Goal: Task Accomplishment & Management: Manage account settings

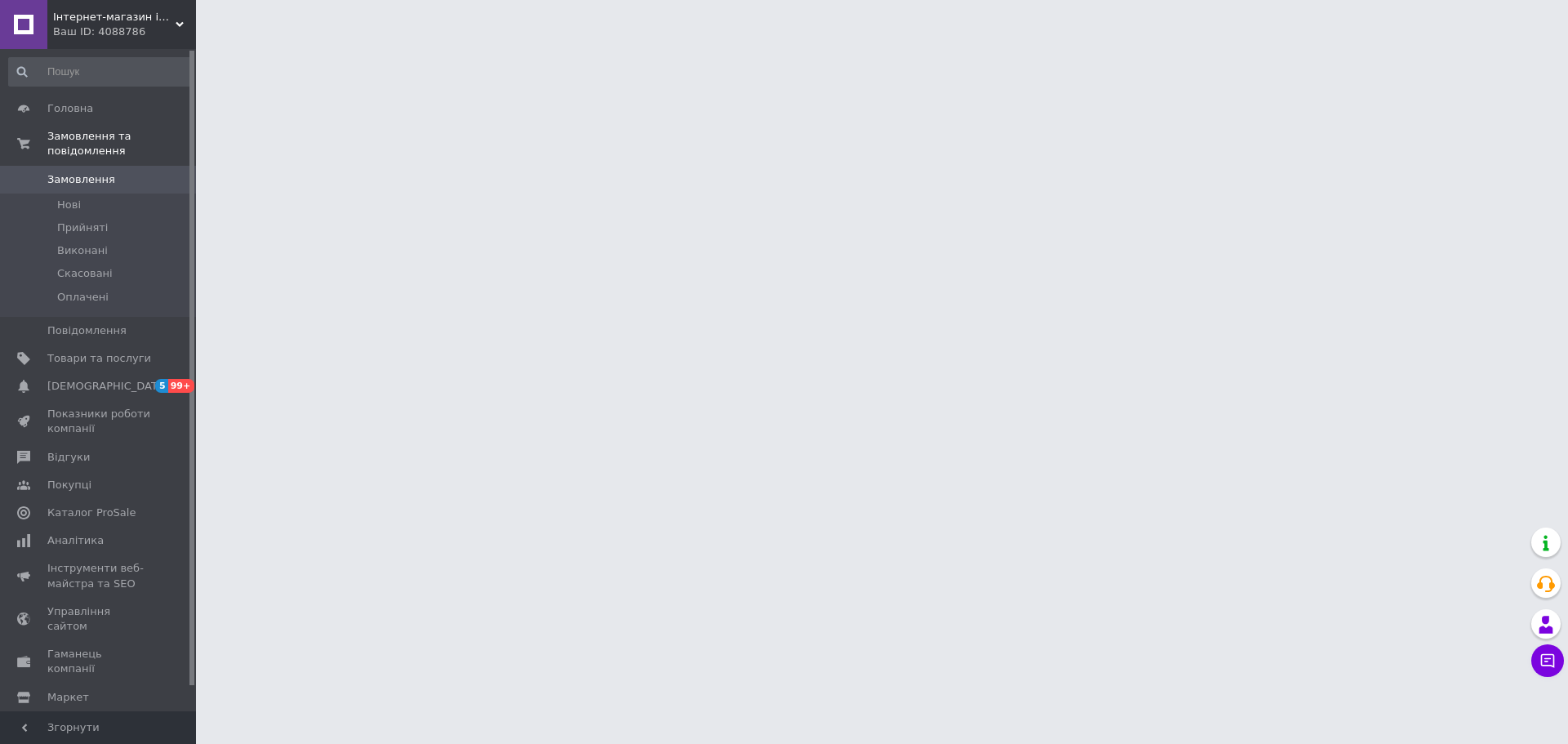
click at [210, 28] on div at bounding box center [784, 21] width 1568 height 41
click at [129, 22] on span "Інтернет-магазин інструментів "In Jeggers Store"" at bounding box center [114, 17] width 123 height 15
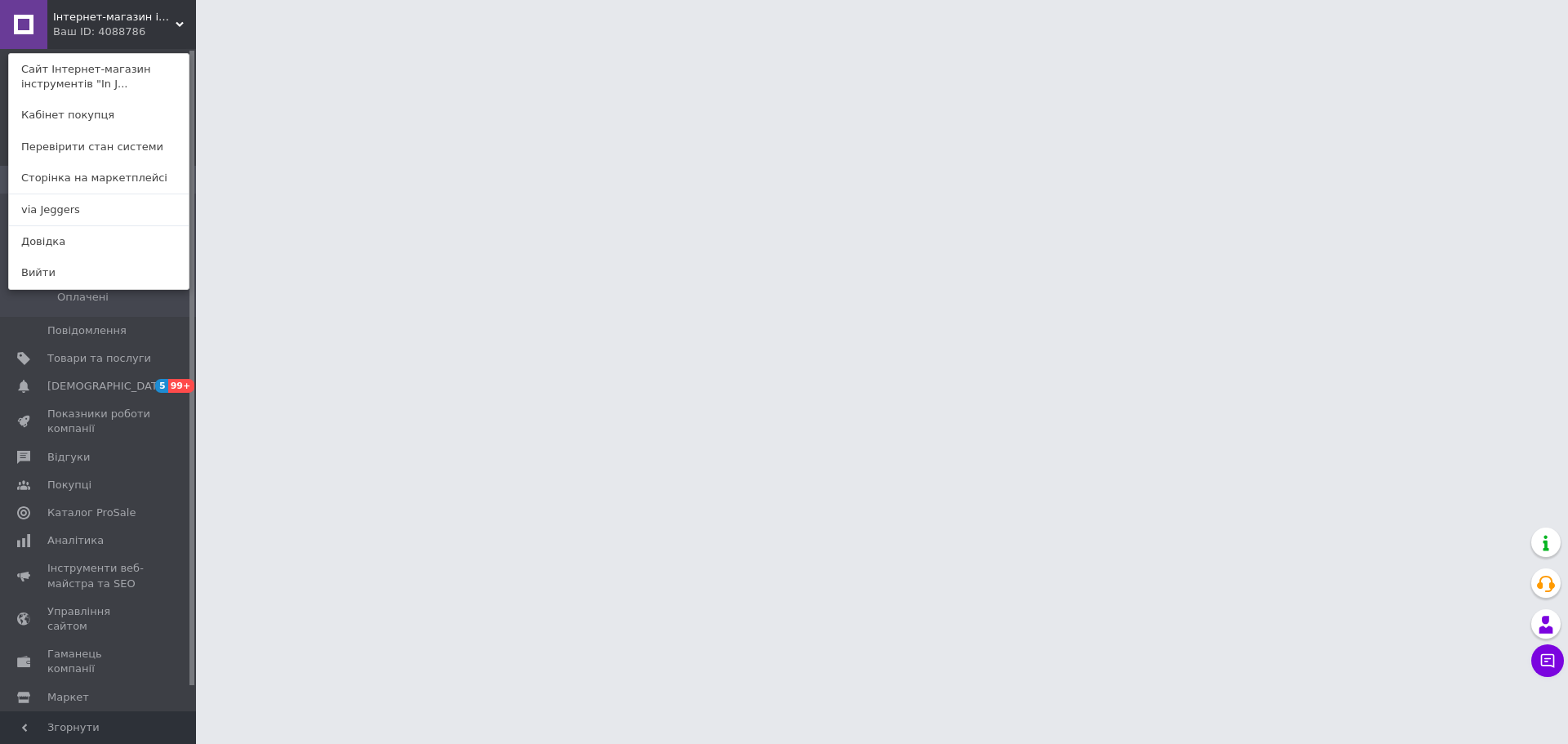
click at [135, 3] on div "Інтернет-магазин інструментів "In Jeggers Store" Ваш ID: 4088786 Сайт Інтернет-…" at bounding box center [97, 24] width 196 height 49
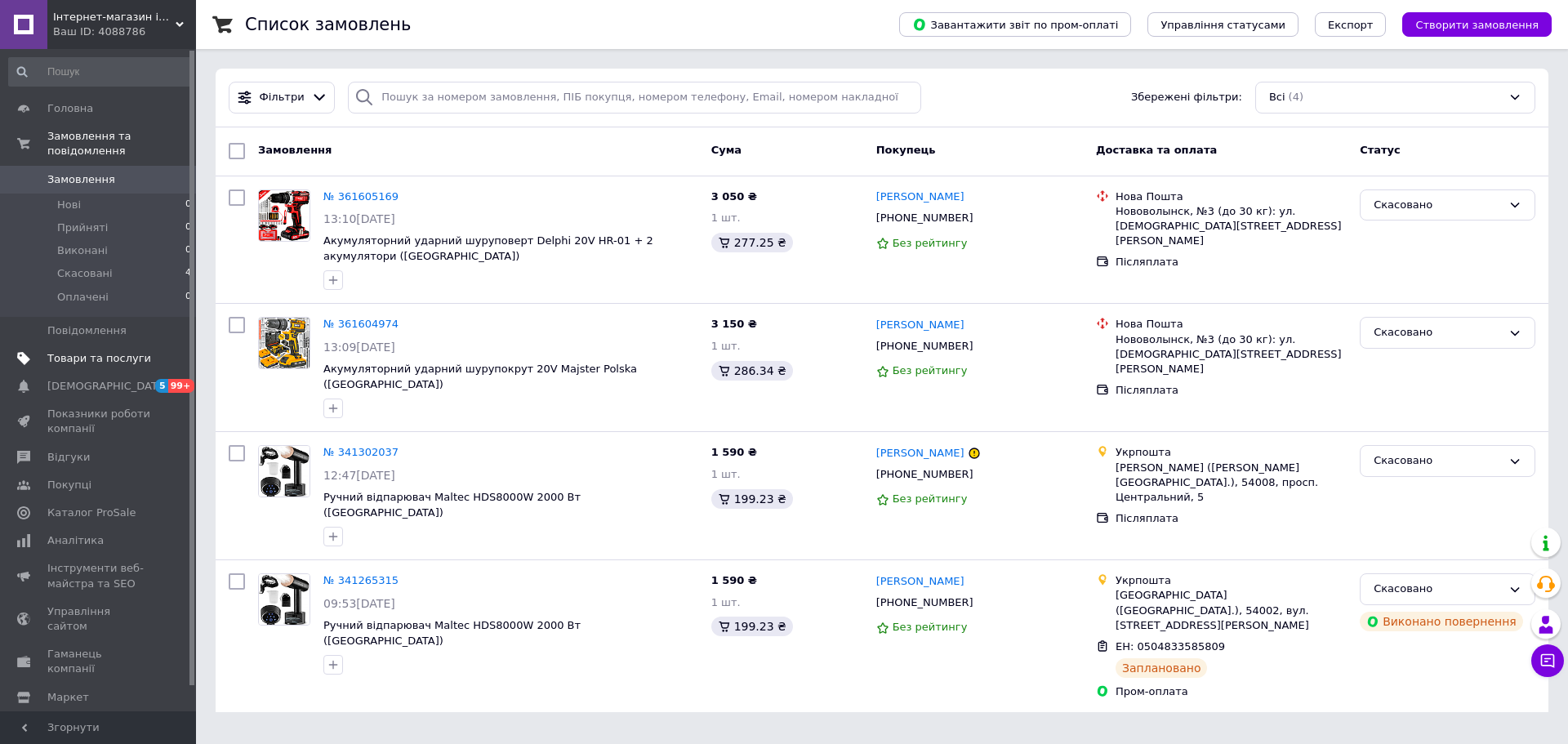
click at [80, 351] on span "Товари та послуги" at bounding box center [99, 359] width 104 height 15
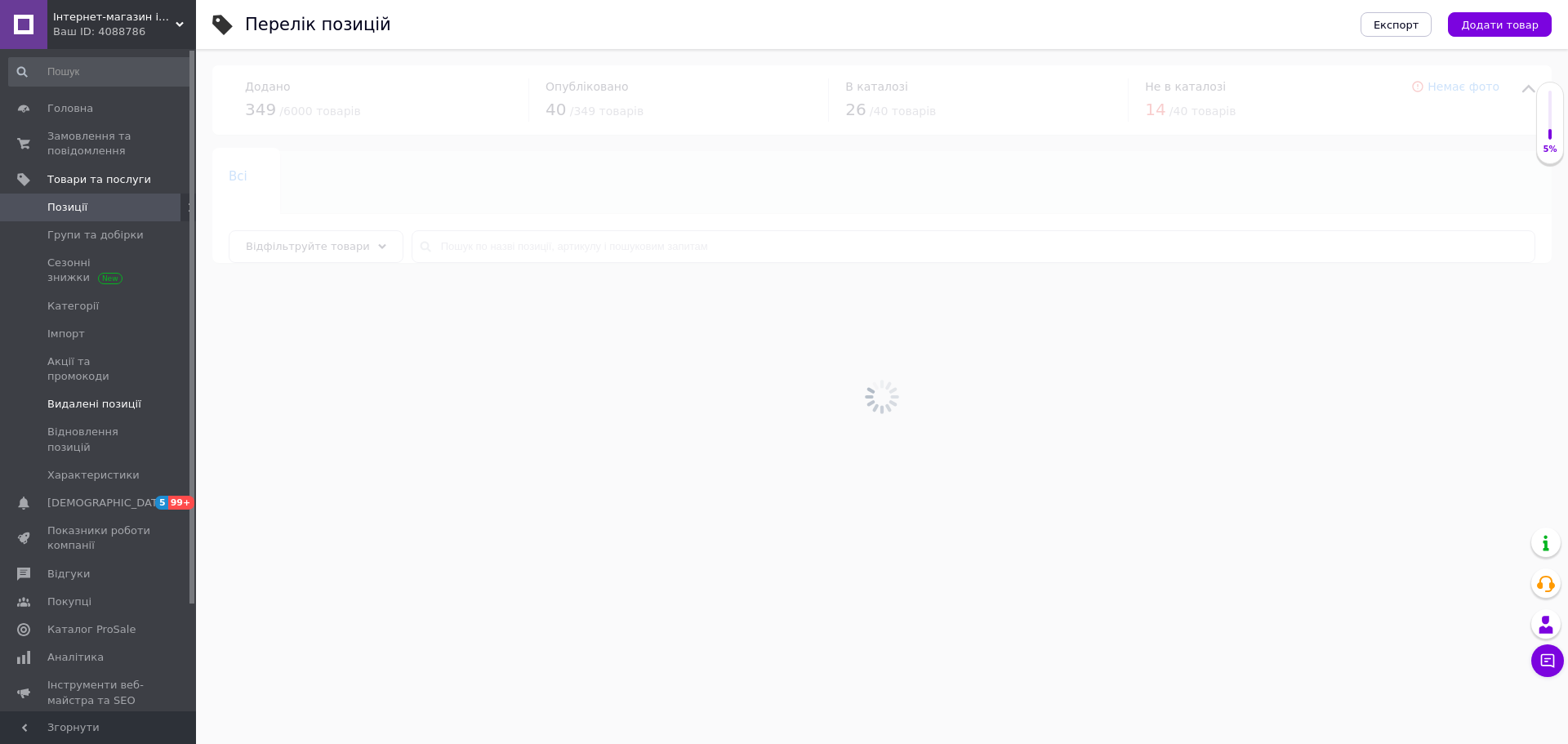
click at [108, 391] on link "Видалені позиції" at bounding box center [100, 405] width 201 height 28
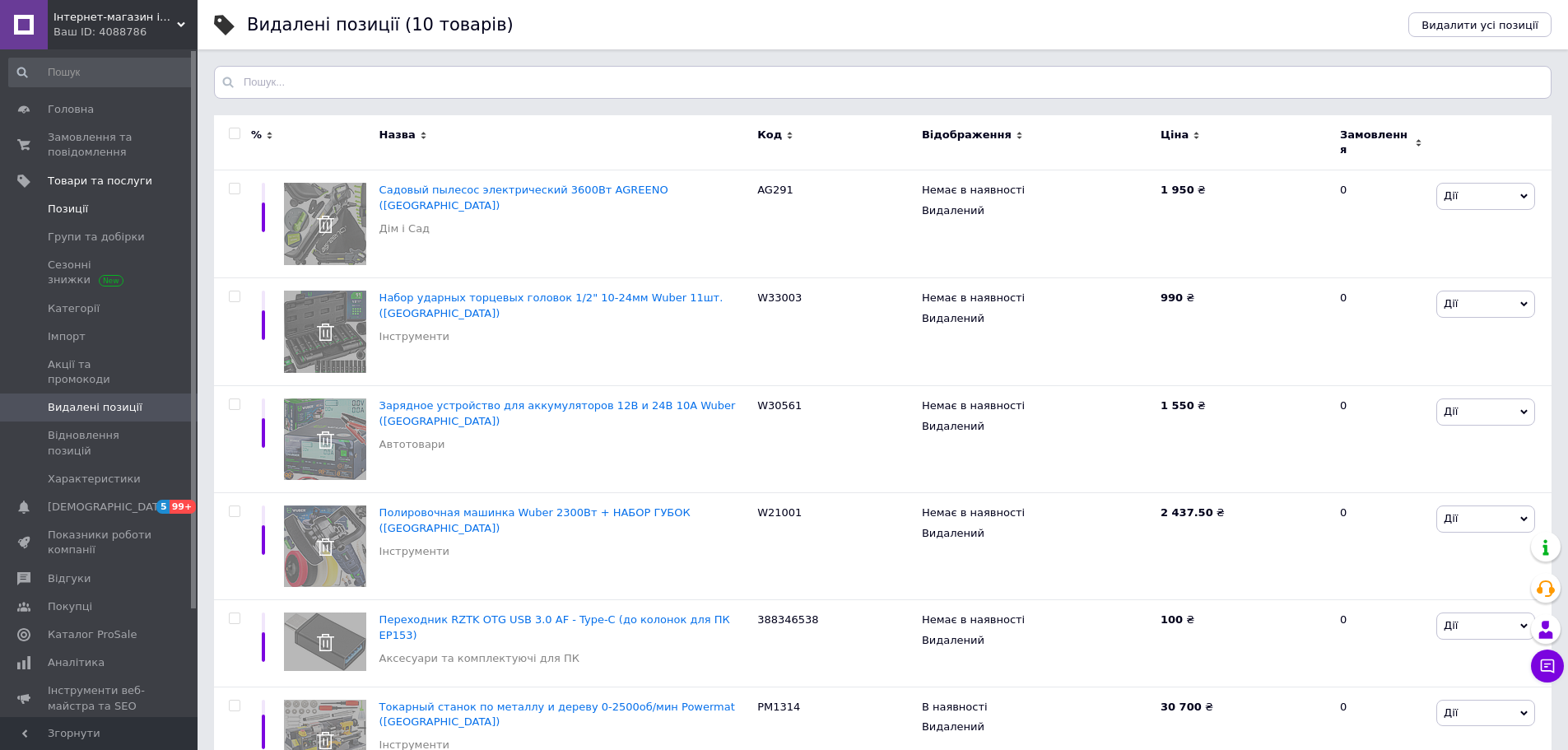
click at [116, 208] on span "Позиції" at bounding box center [100, 209] width 105 height 15
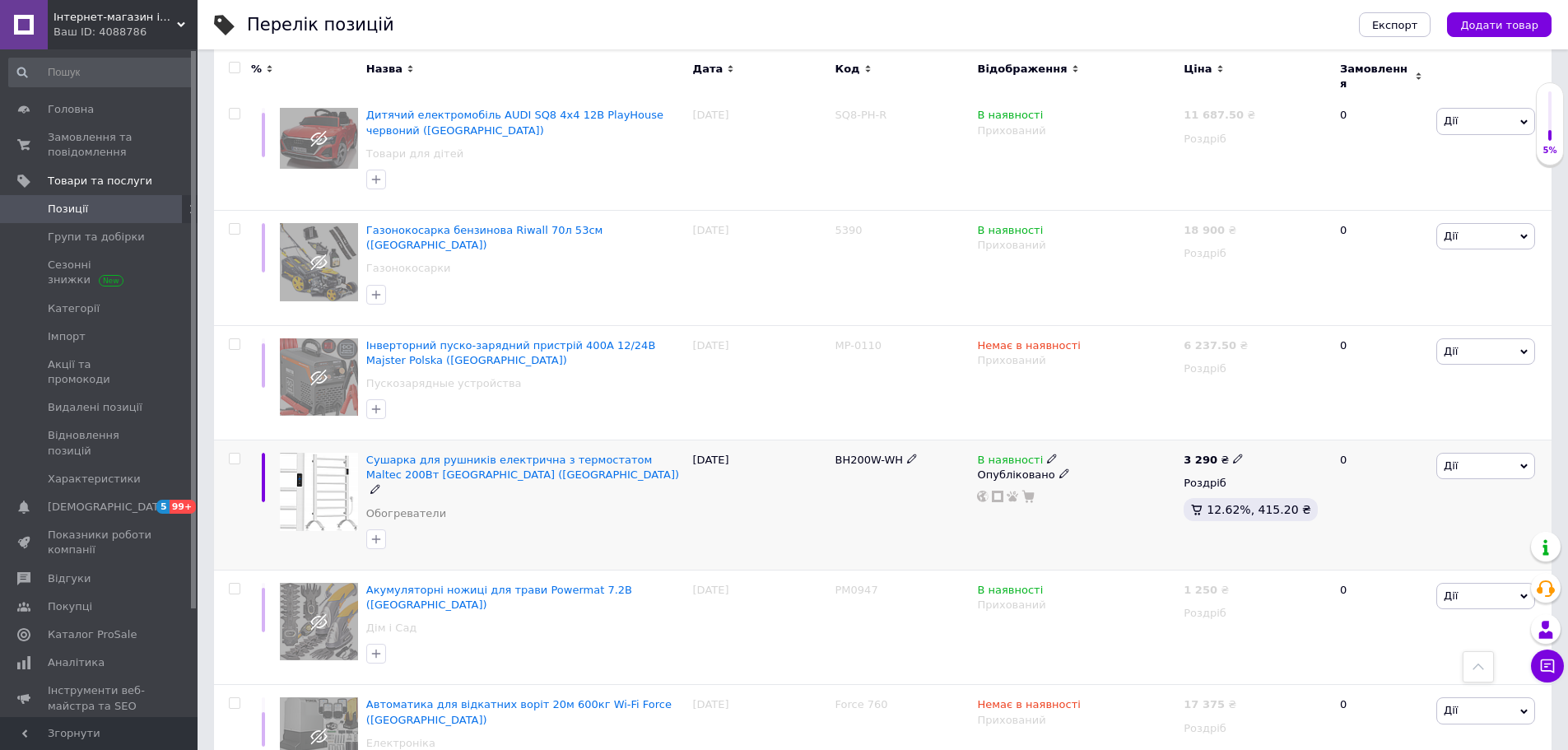
scroll to position [2881, 0]
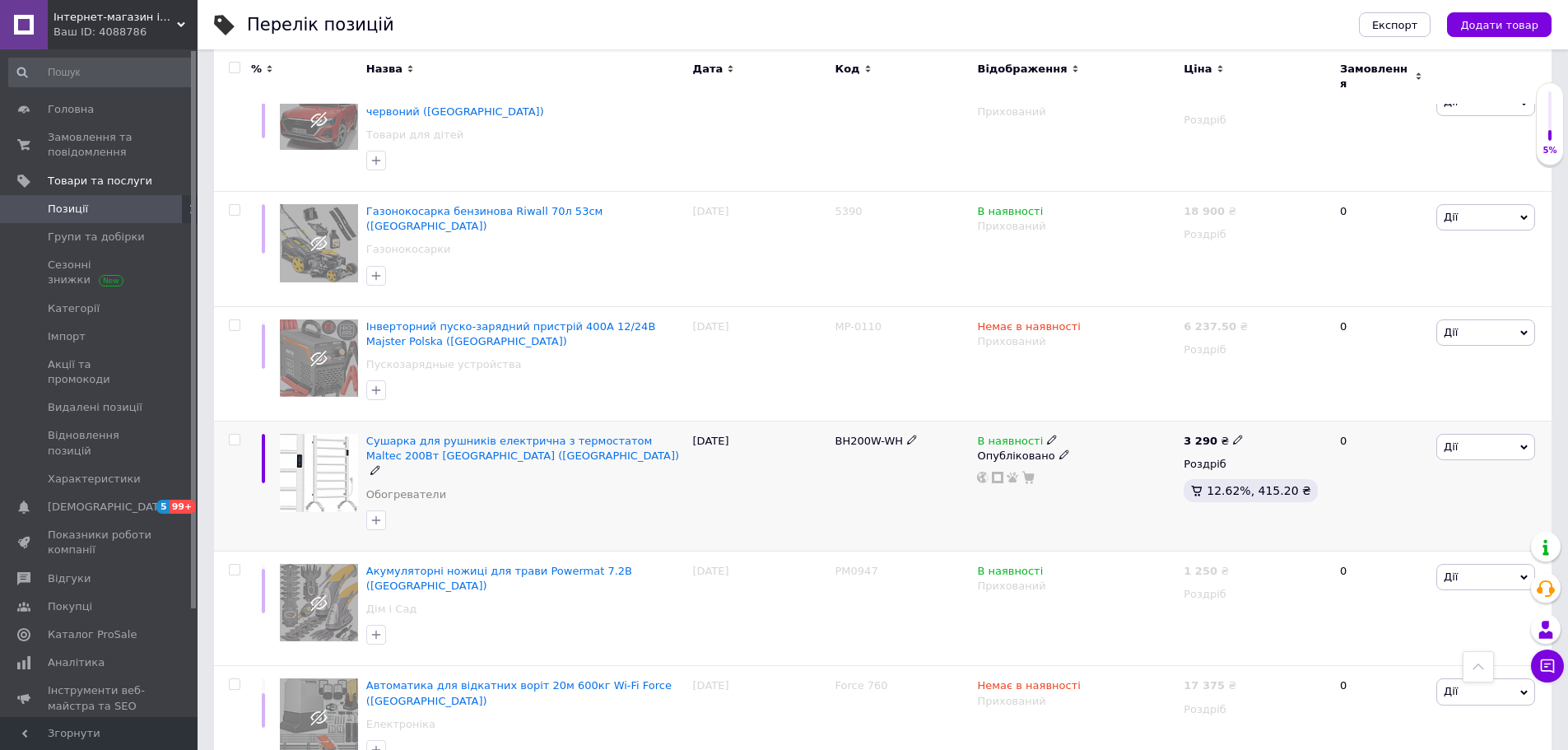
click at [233, 435] on input "checkbox" at bounding box center [233, 439] width 10 height 10
checkbox input "true"
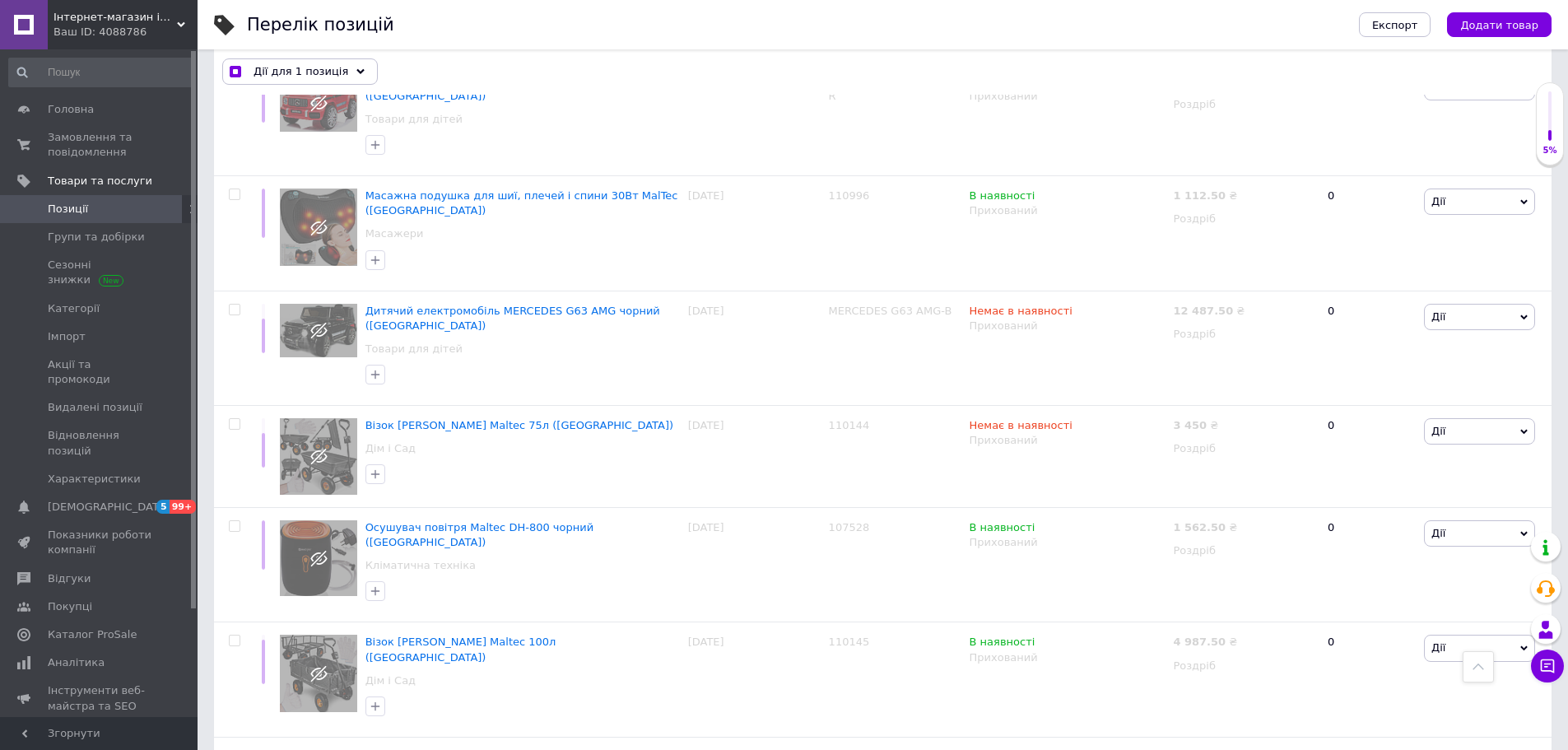
scroll to position [6389, 0]
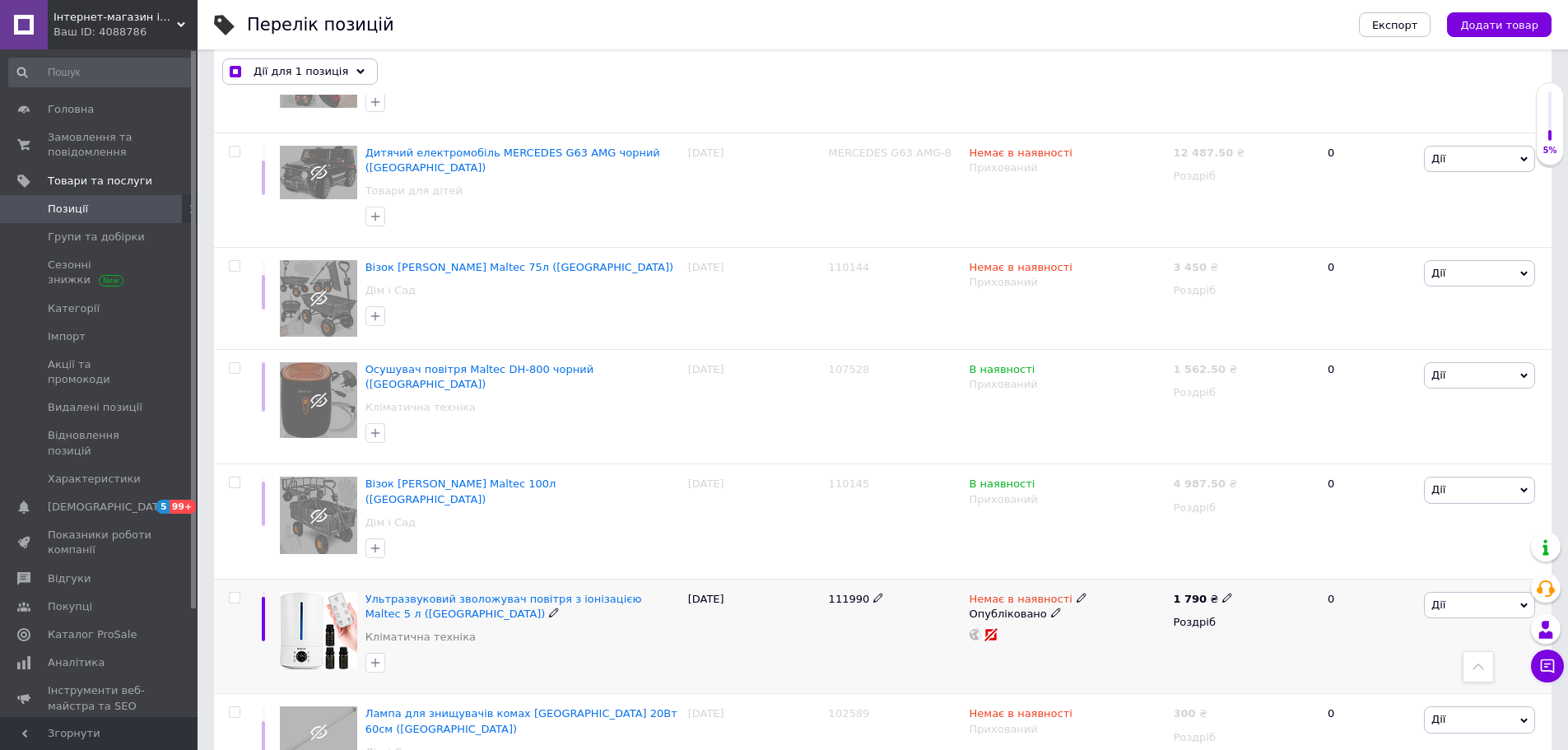
click at [235, 592] on input "checkbox" at bounding box center [233, 597] width 10 height 10
checkbox input "true"
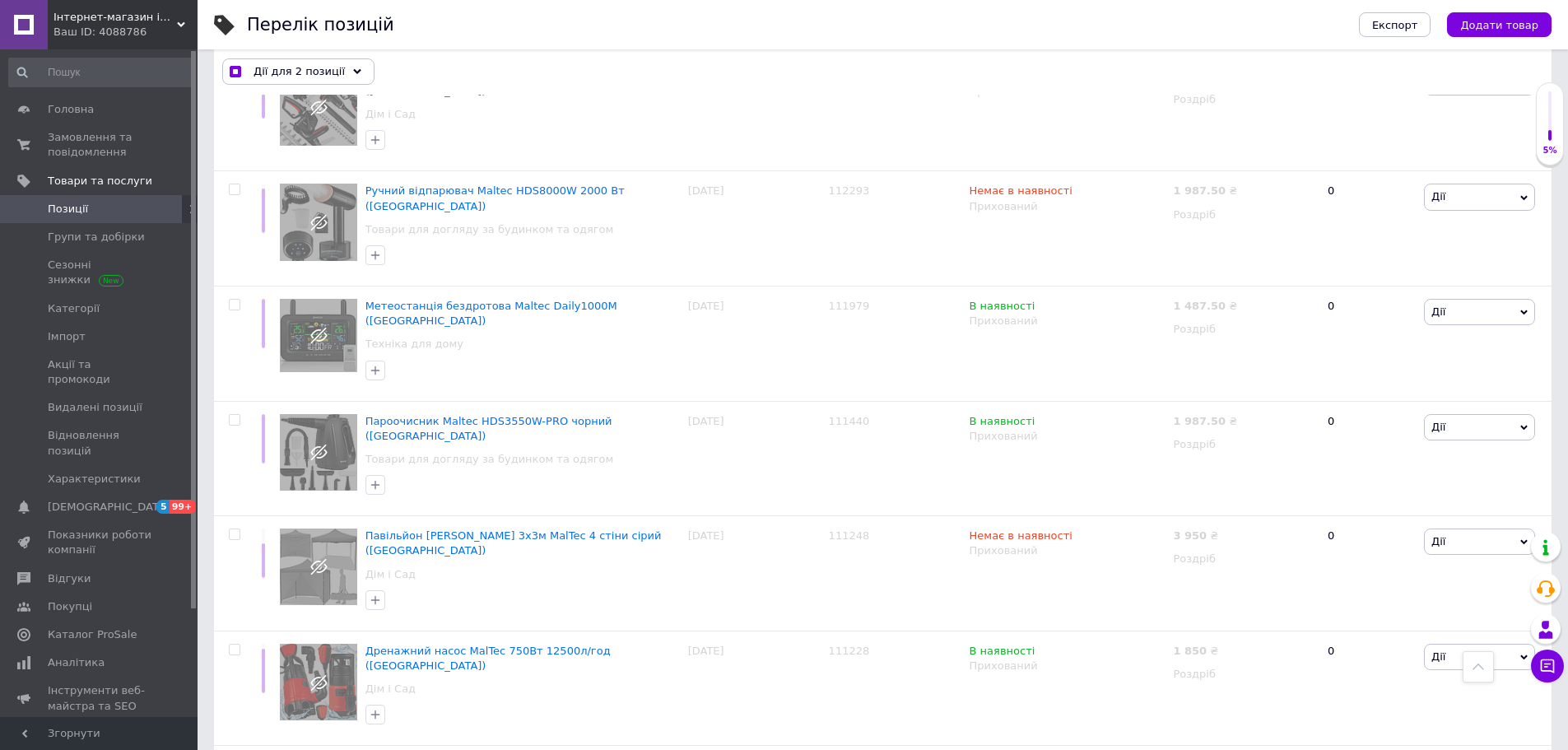
scroll to position [7707, 0]
drag, startPoint x: 236, startPoint y: 256, endPoint x: 236, endPoint y: 268, distance: 12.0
checkbox input "true"
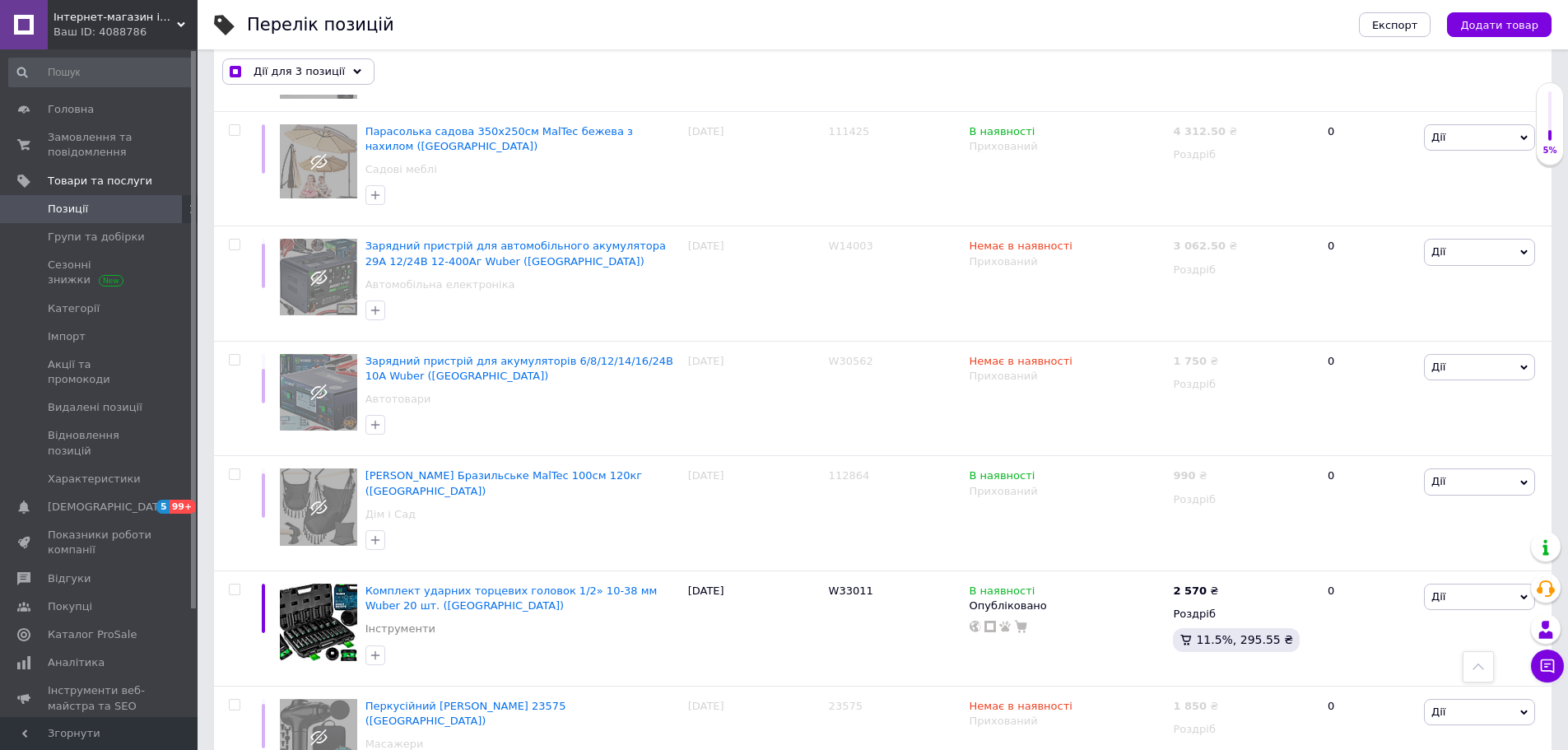
scroll to position [8859, 0]
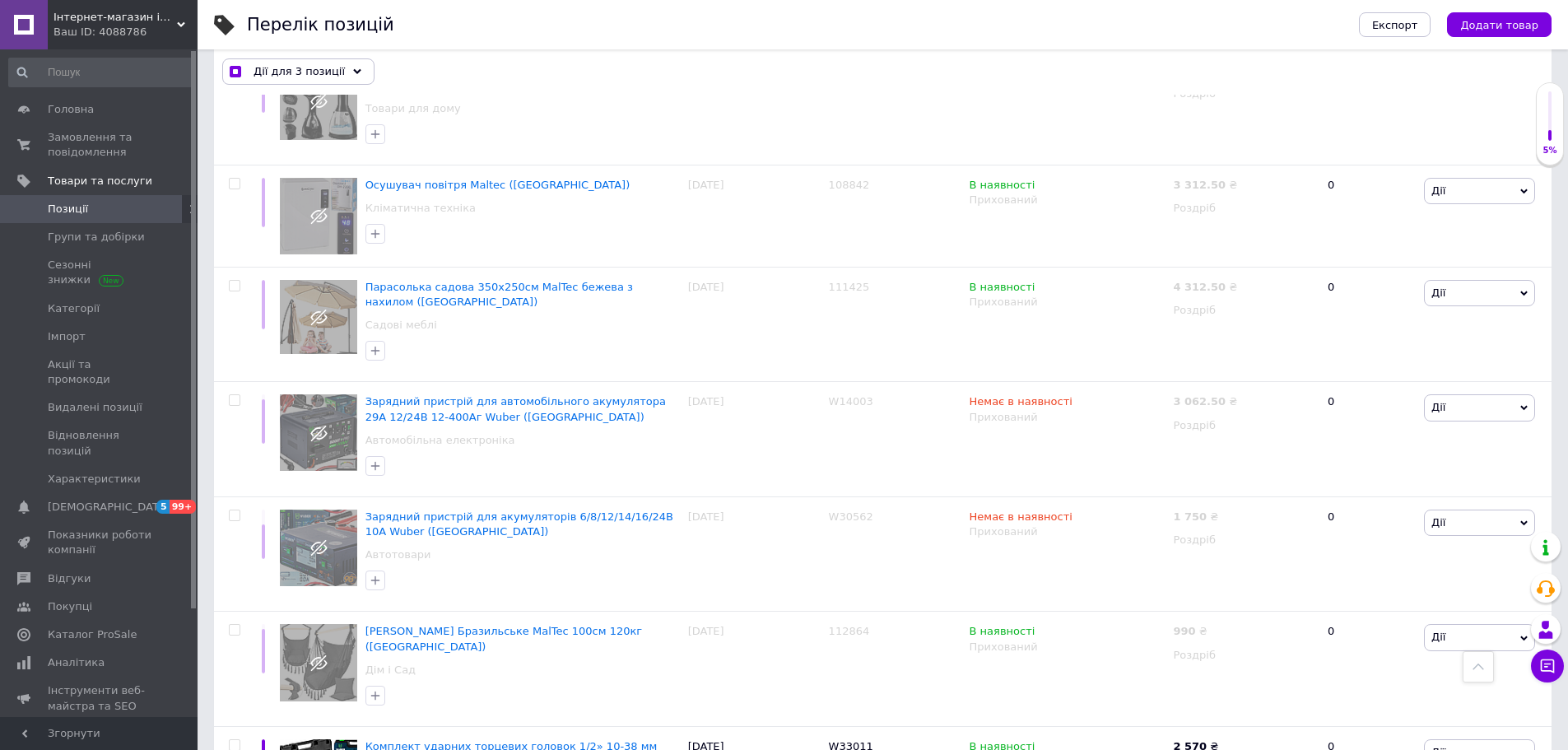
checkbox input "true"
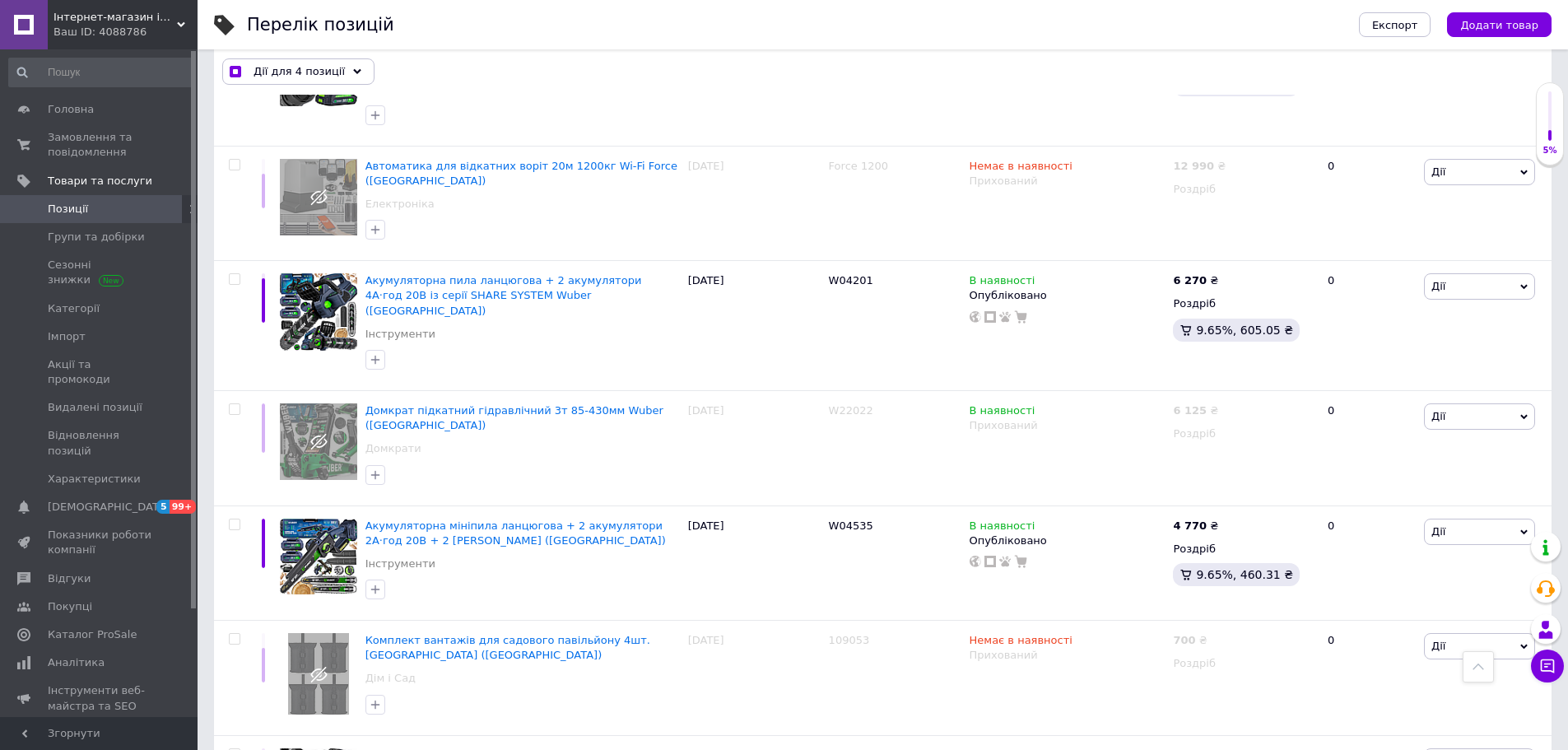
scroll to position [10248, 0]
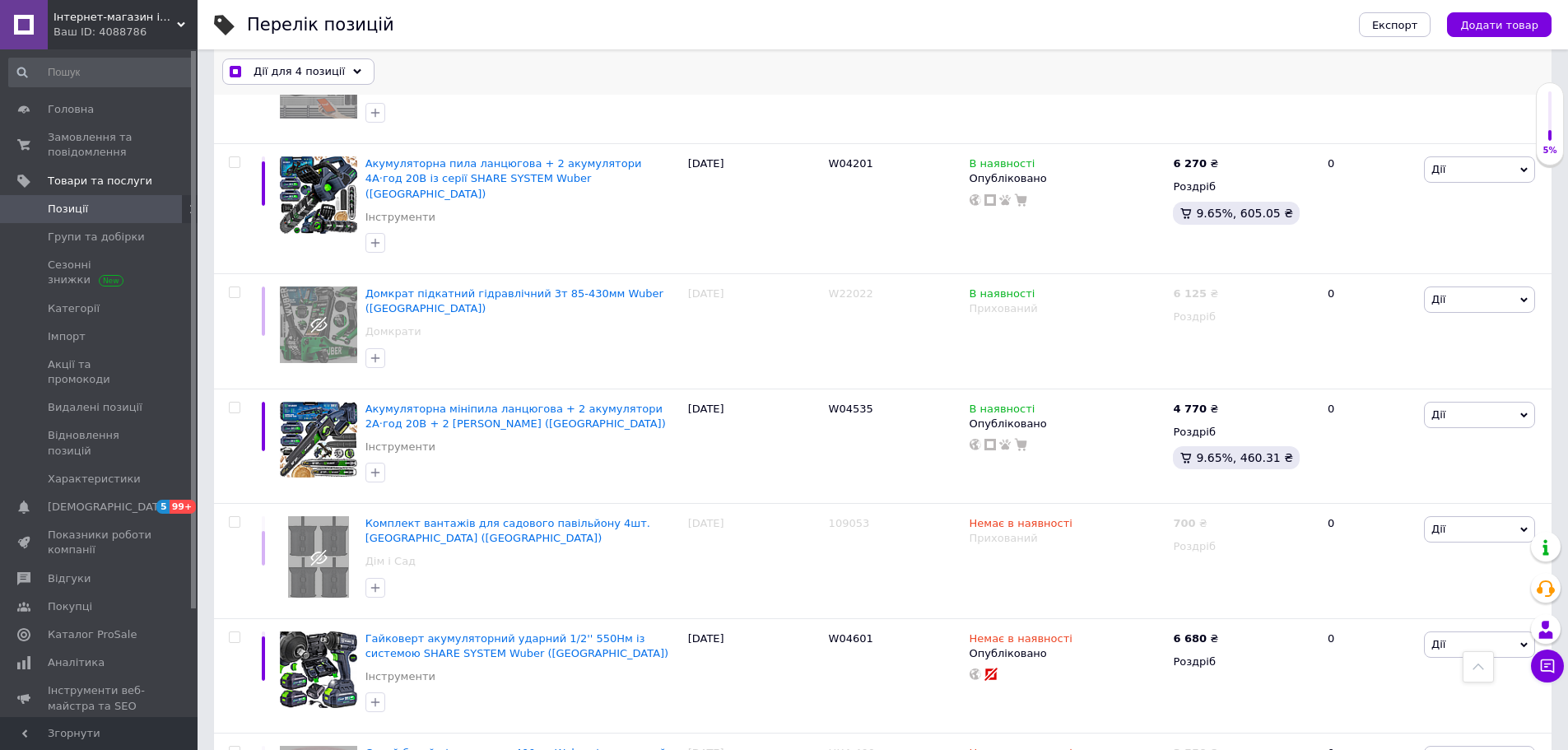
click at [330, 65] on span "Дії для 4 позиції" at bounding box center [298, 73] width 92 height 15
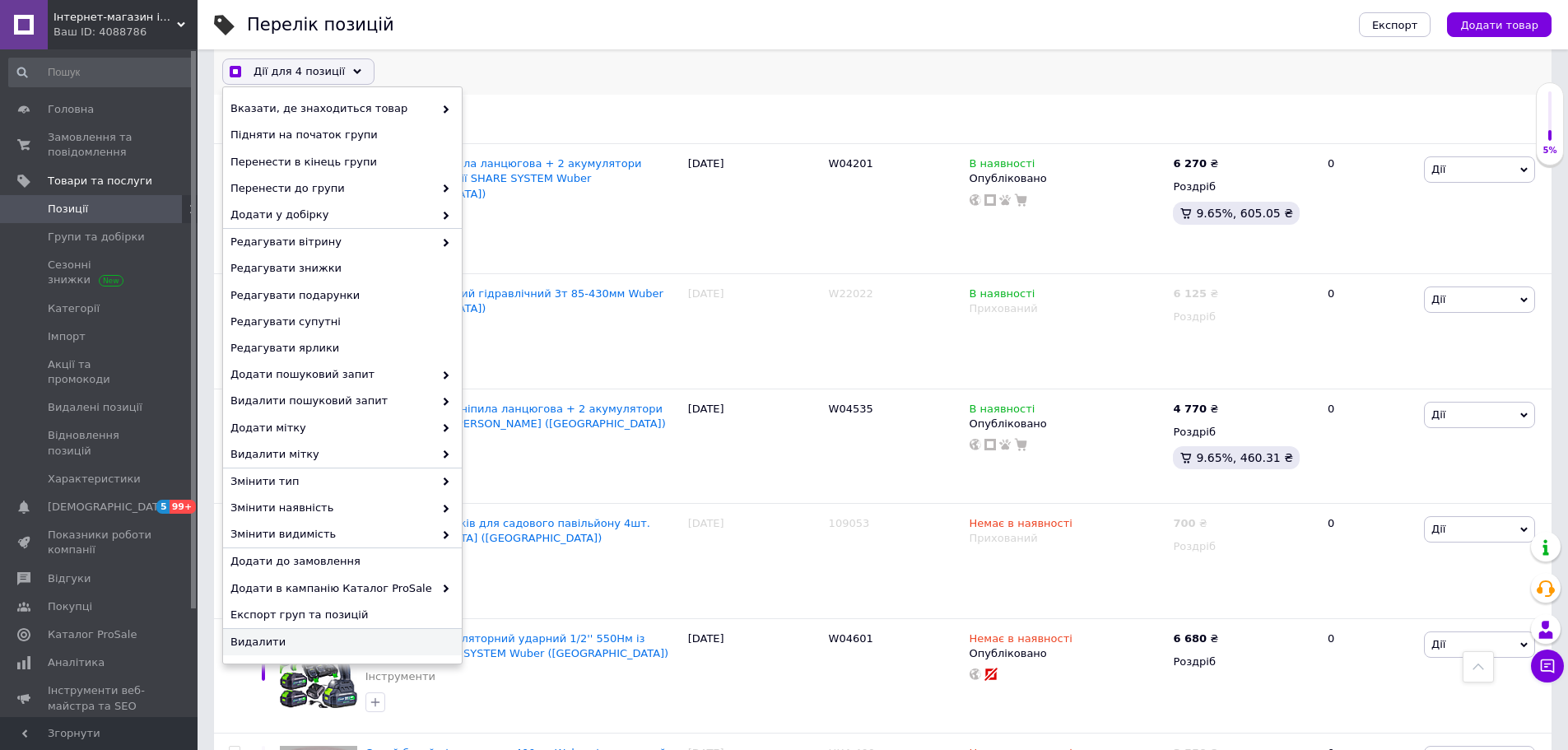
click at [264, 653] on div "Видалити" at bounding box center [342, 642] width 239 height 26
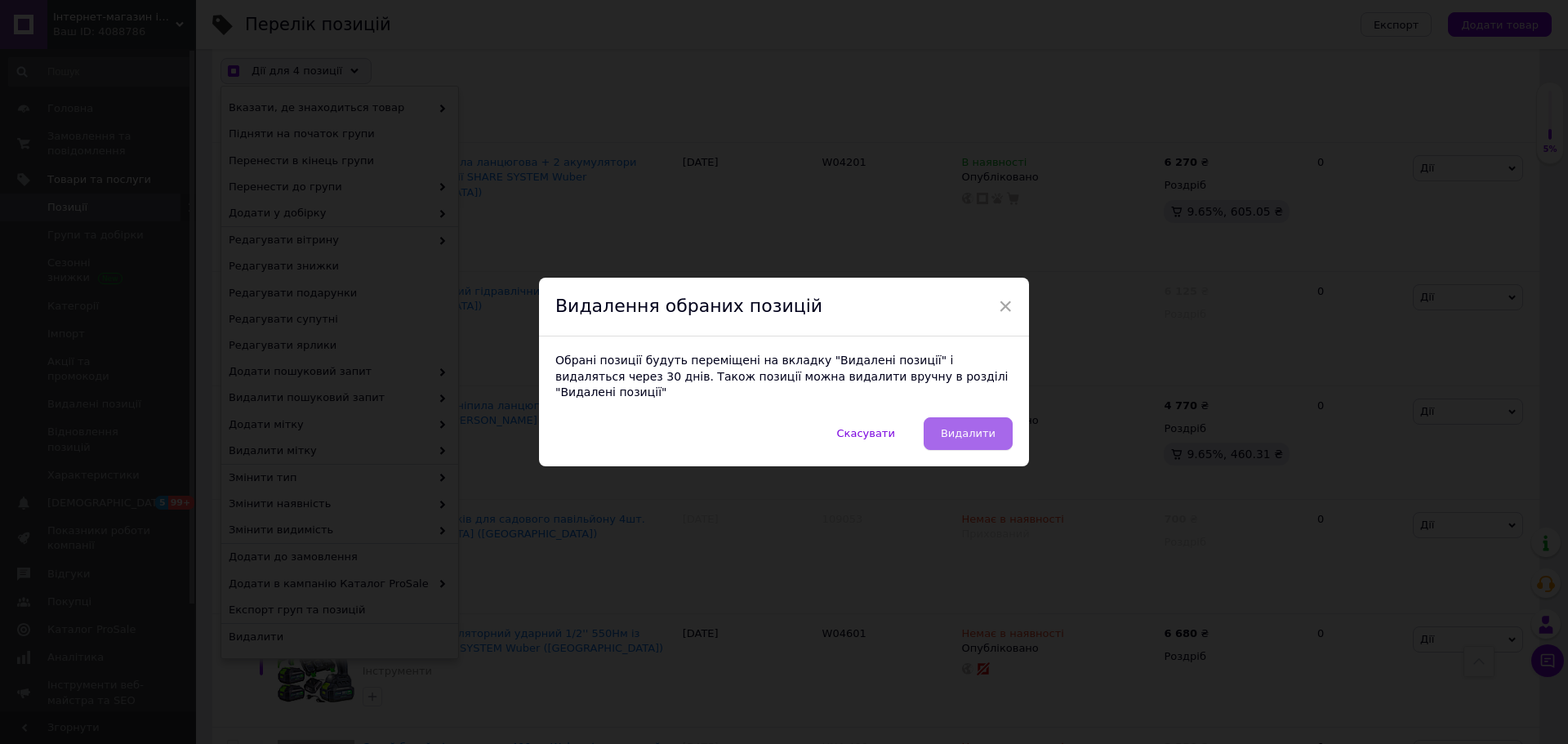
click at [985, 427] on span "Видалити" at bounding box center [968, 433] width 54 height 12
checkbox input "true"
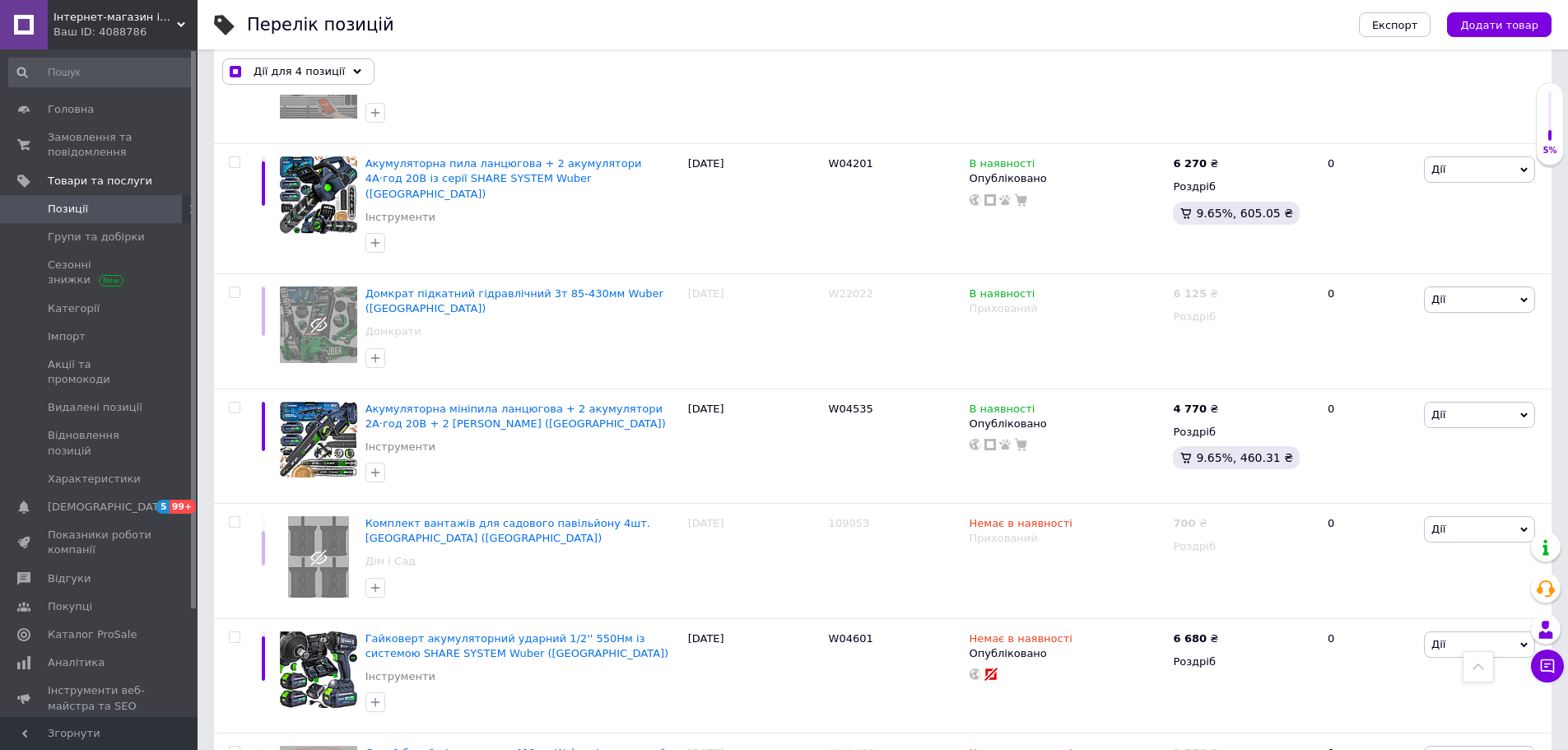
checkbox input "false"
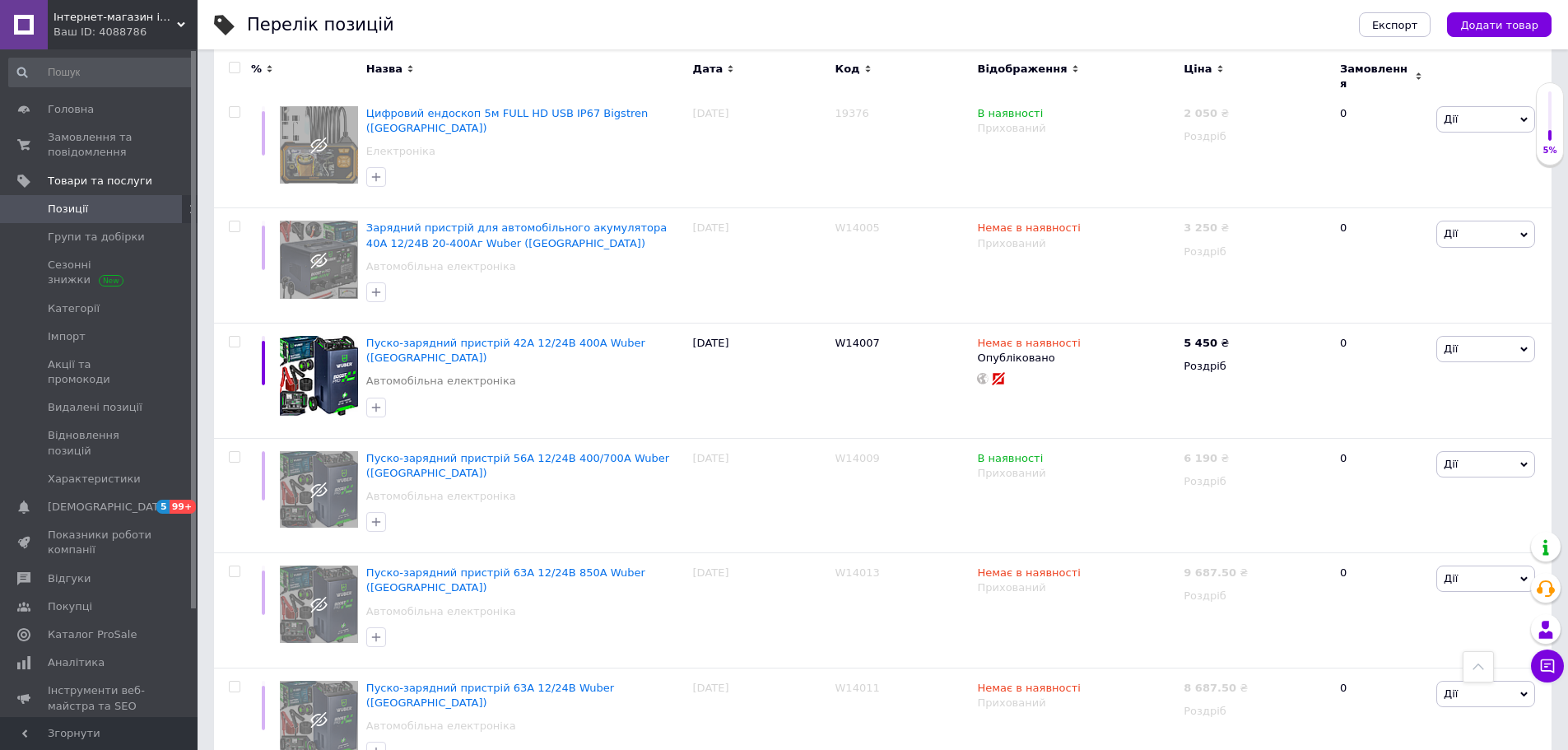
scroll to position [2611, 0]
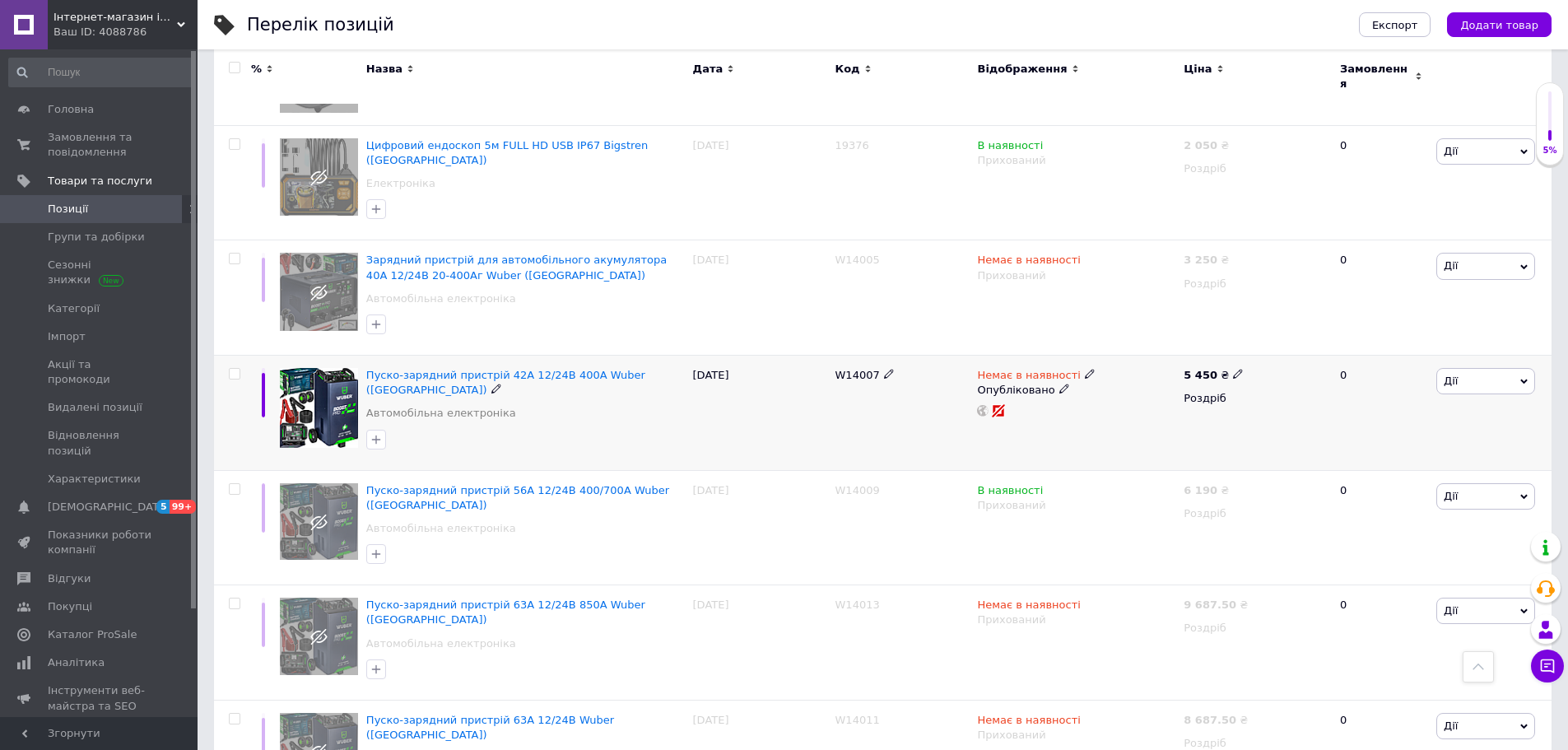
click at [232, 368] on input "checkbox" at bounding box center [233, 373] width 10 height 10
checkbox input "true"
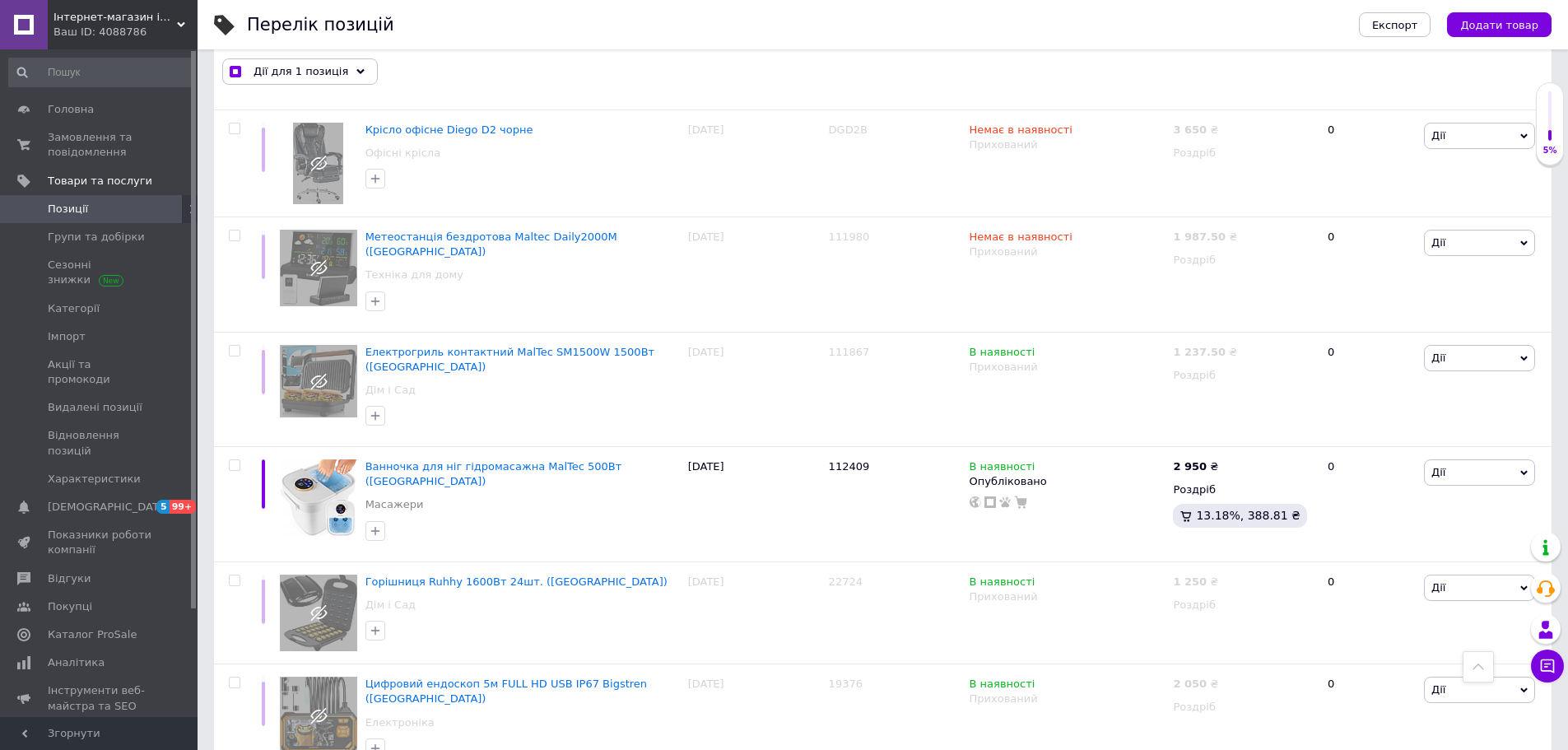
scroll to position [2040, 0]
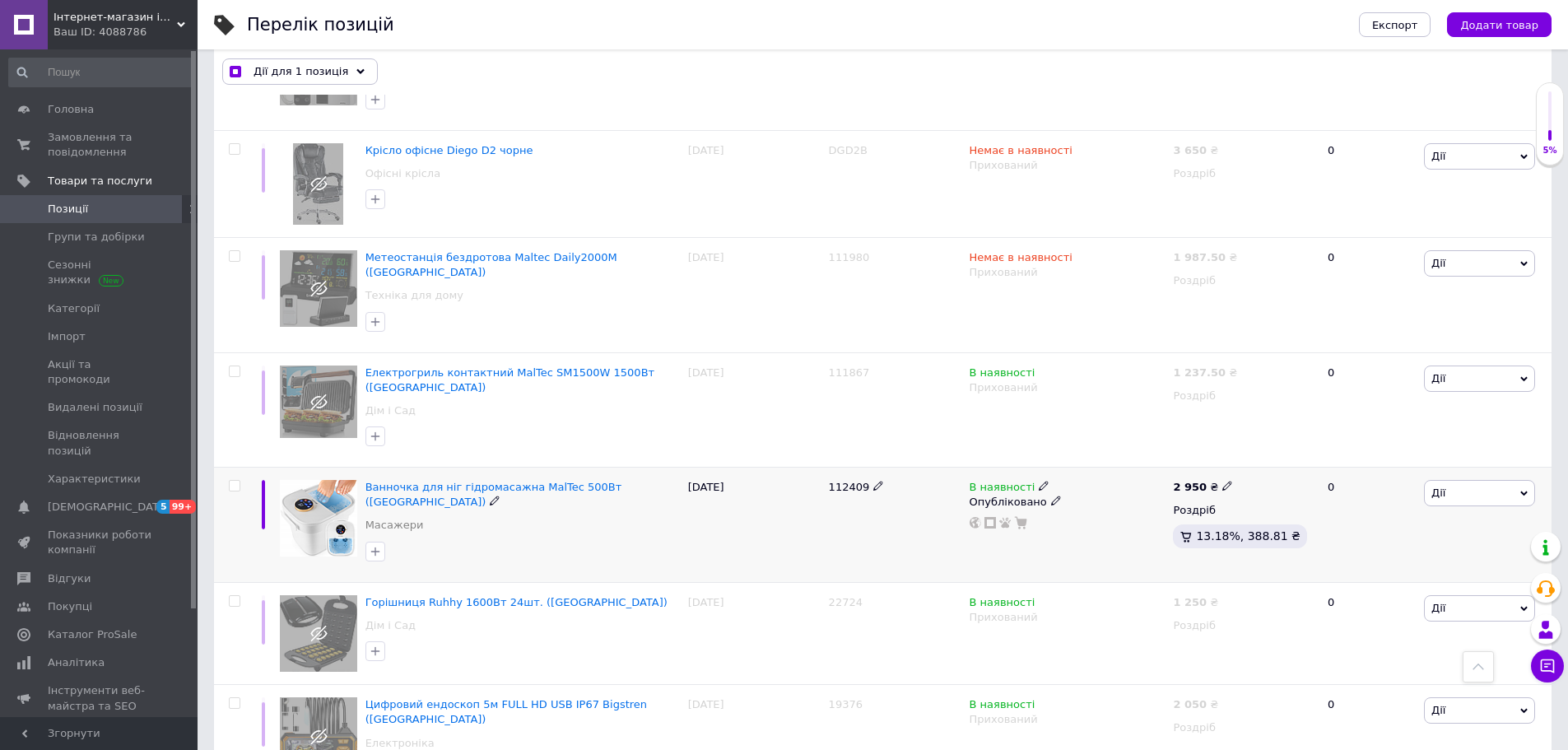
click at [233, 481] on input "checkbox" at bounding box center [233, 486] width 10 height 10
checkbox input "true"
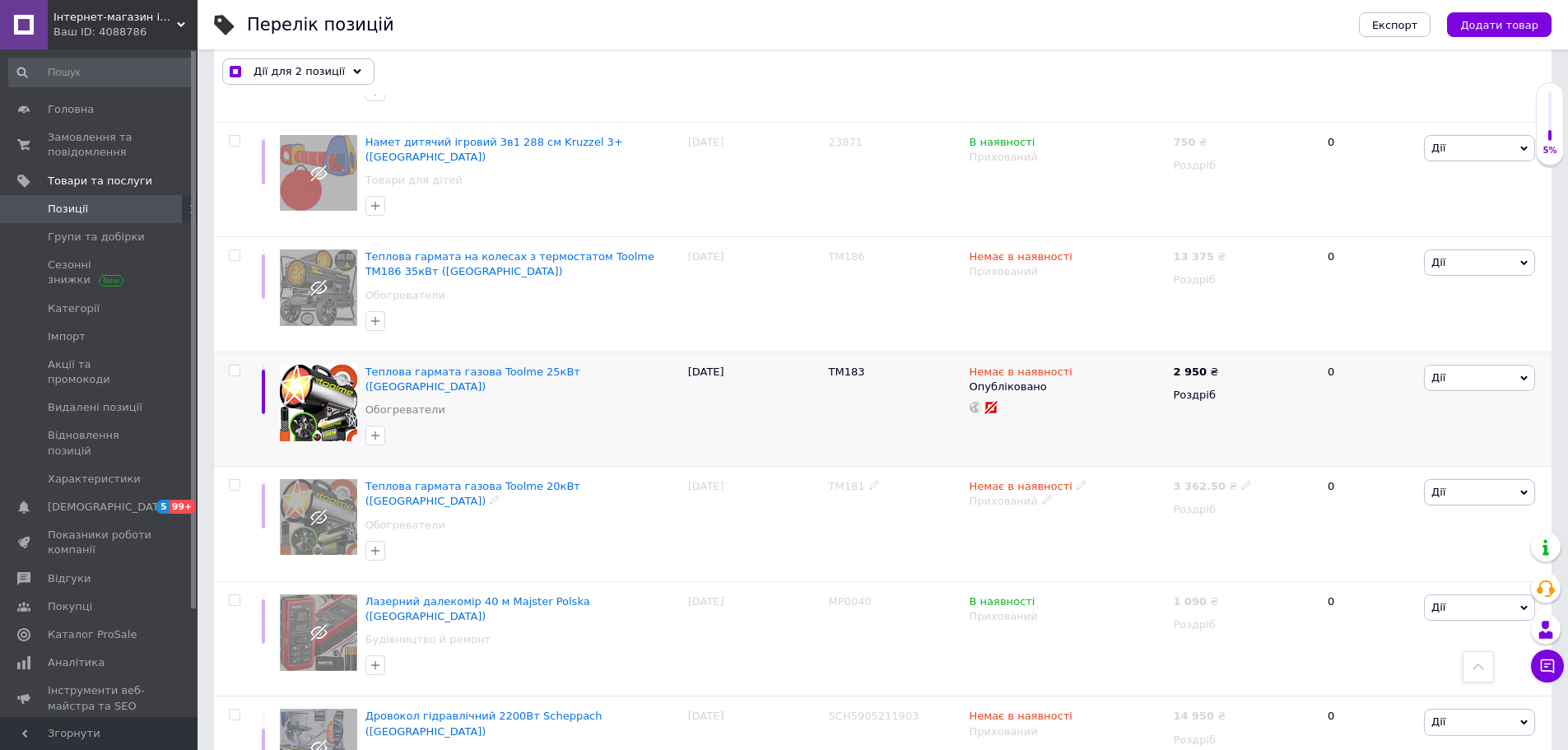
scroll to position [724, 0]
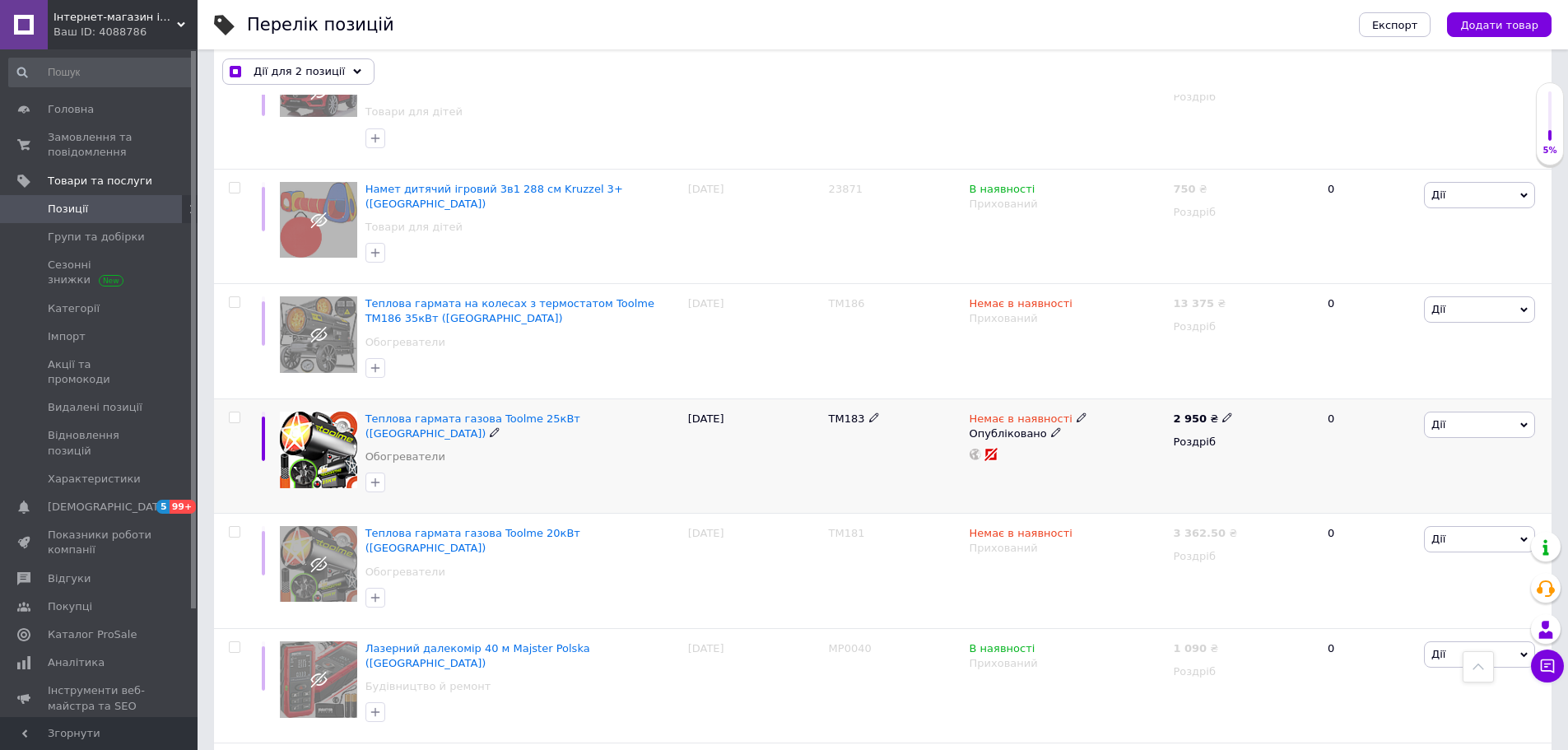
click at [236, 413] on input "checkbox" at bounding box center [233, 418] width 10 height 10
checkbox input "true"
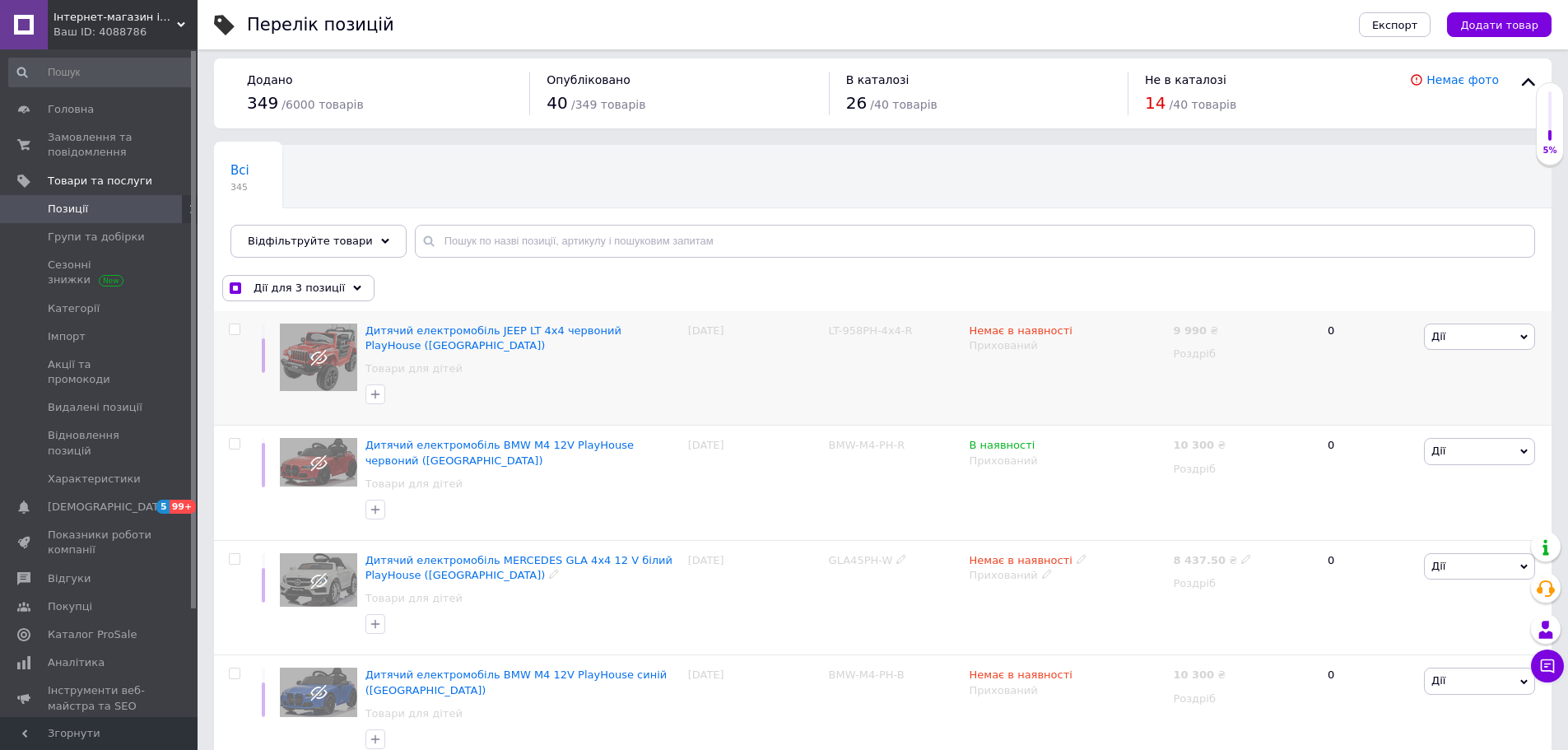
scroll to position [0, 0]
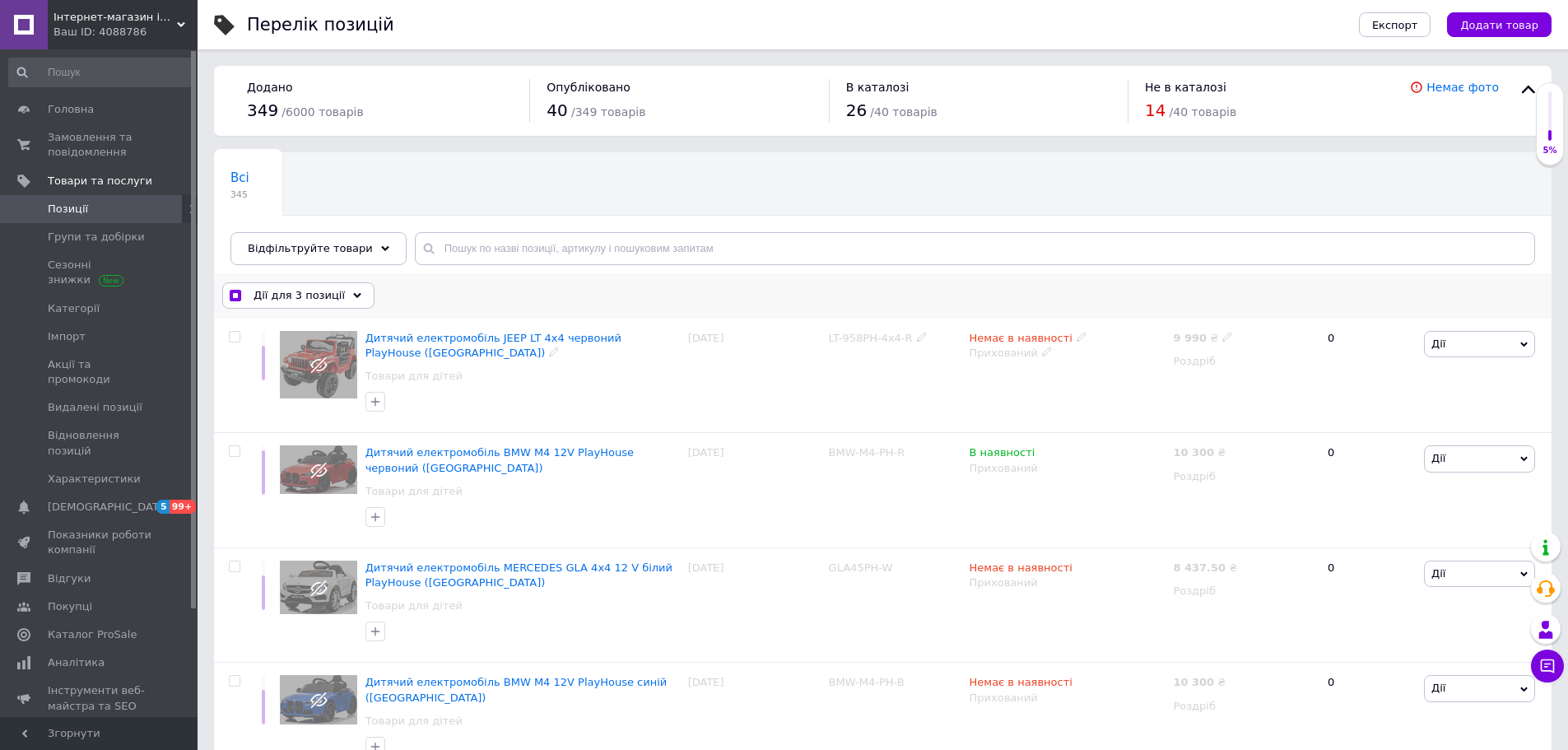
click at [310, 303] on div "Дії для 3 позиції" at bounding box center [298, 296] width 152 height 26
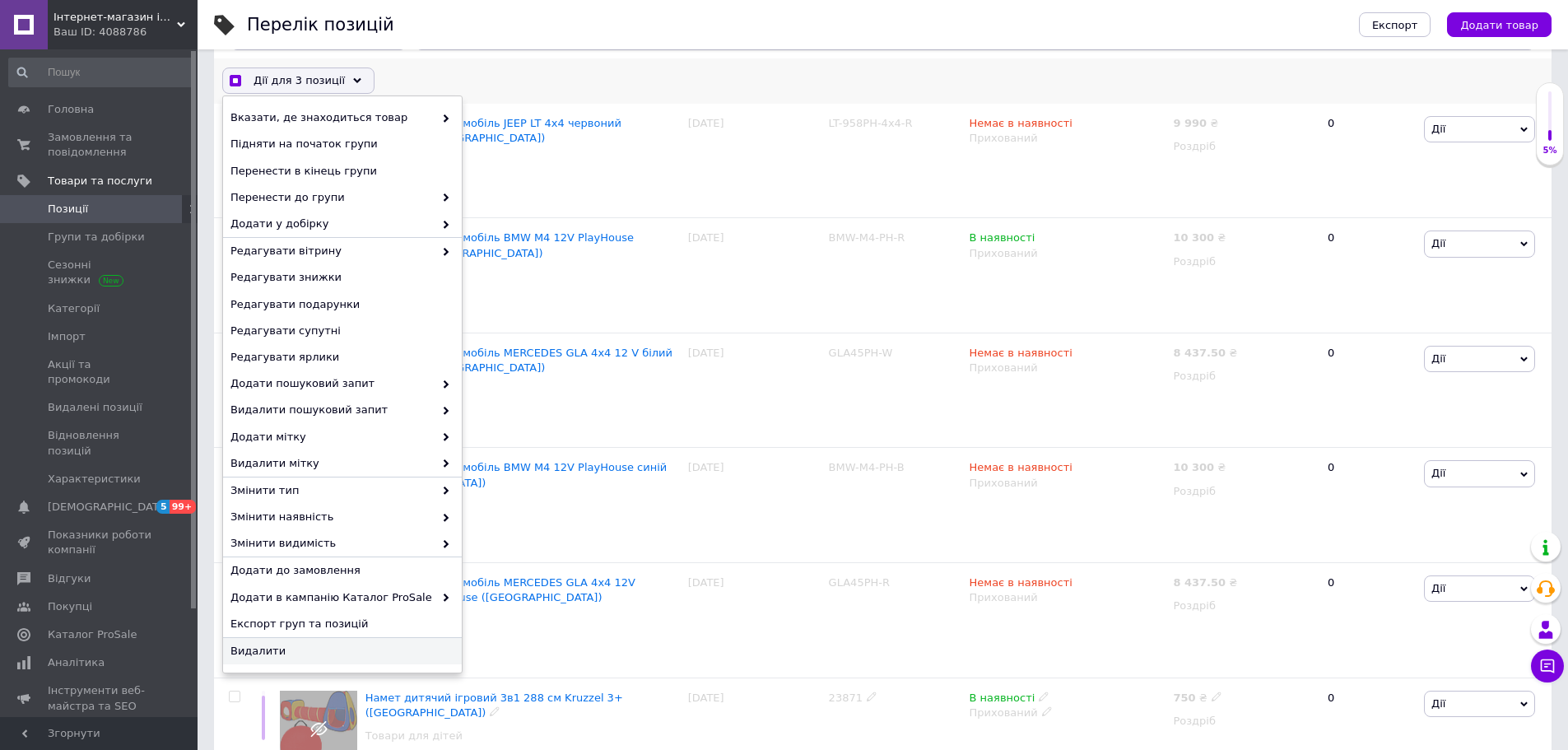
scroll to position [247, 0]
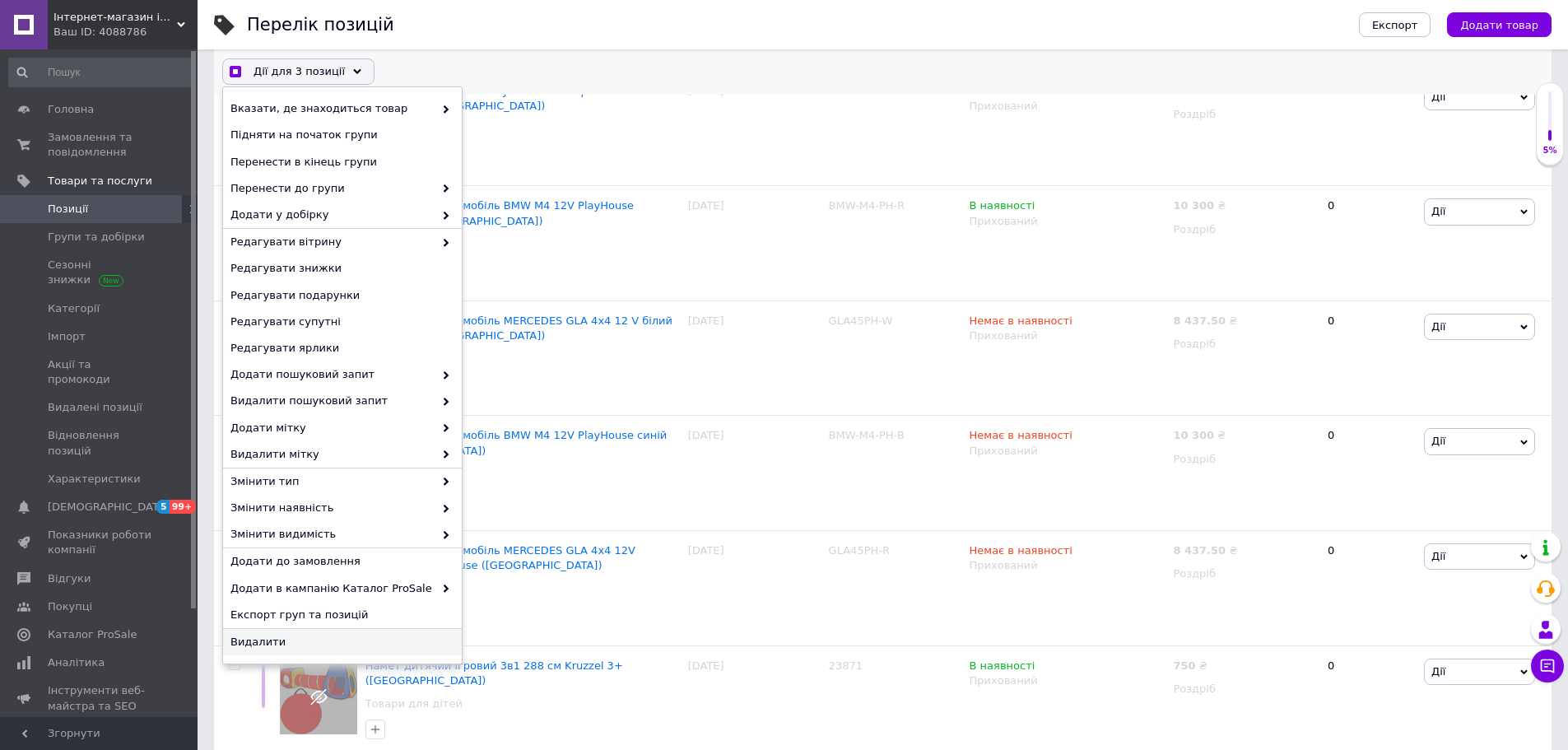
click at [277, 638] on span "Видалити" at bounding box center [340, 642] width 220 height 15
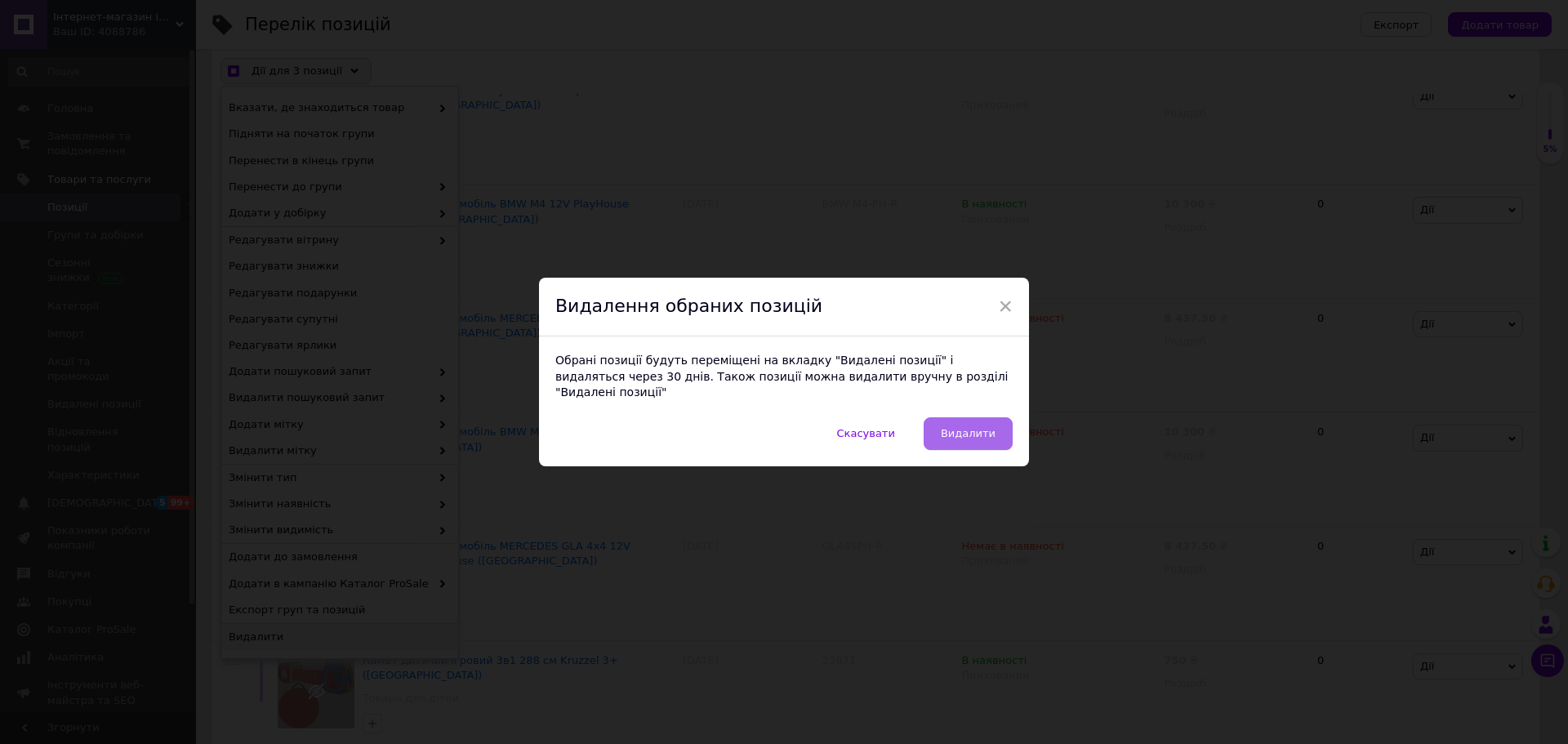
click at [969, 428] on span "Видалити" at bounding box center [968, 433] width 54 height 12
checkbox input "true"
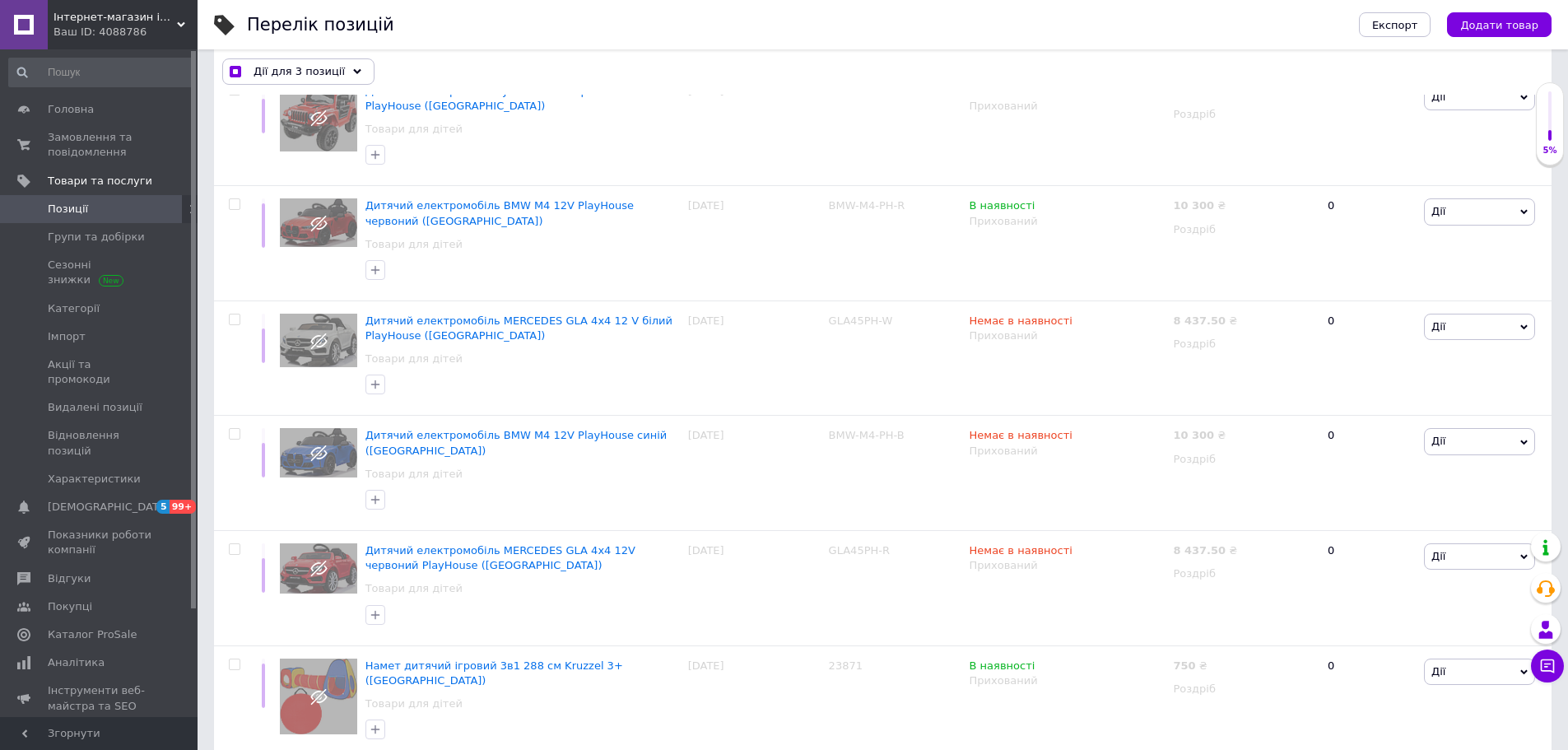
checkbox input "false"
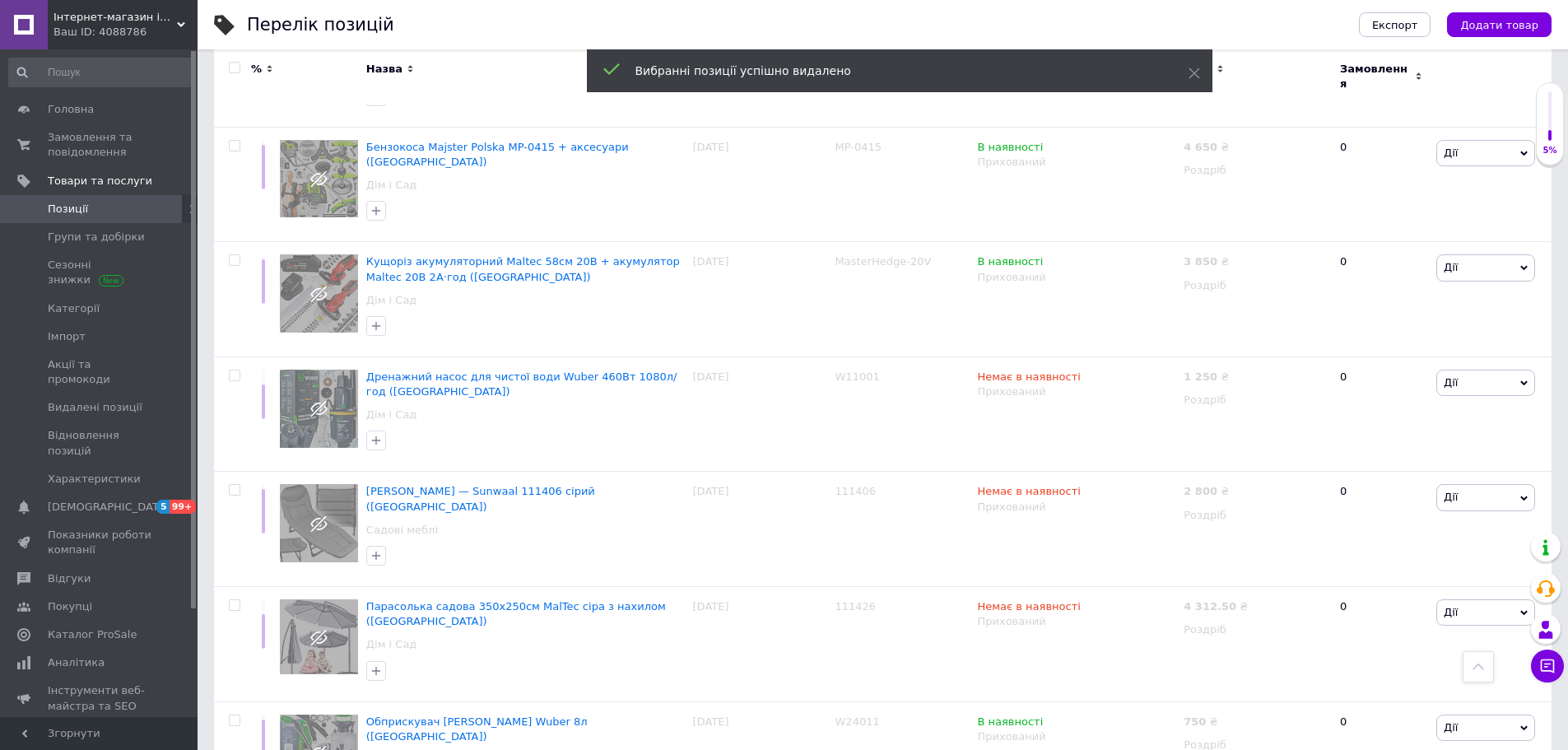
scroll to position [10430, 0]
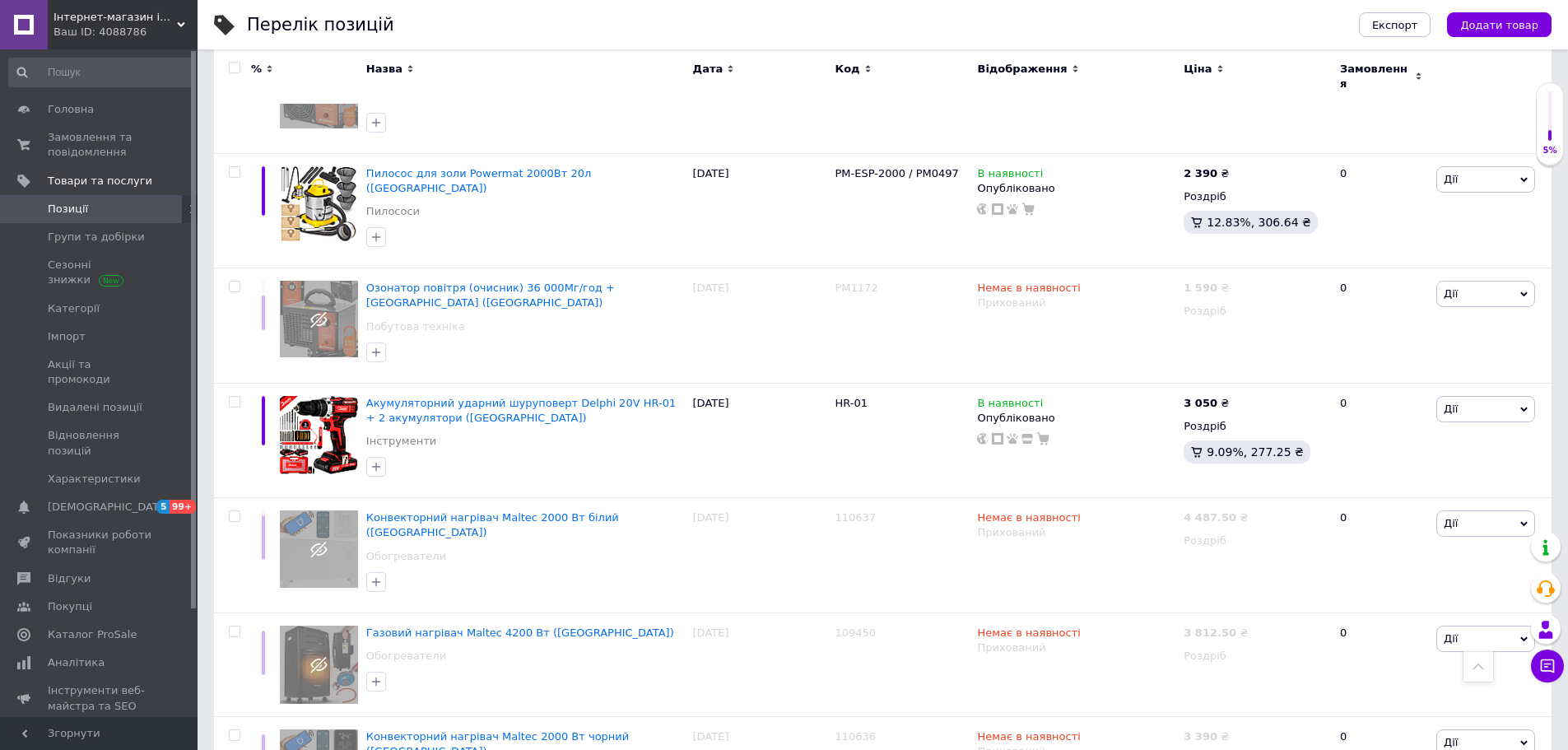
drag, startPoint x: 236, startPoint y: 398, endPoint x: 252, endPoint y: 404, distance: 17.1
checkbox input "true"
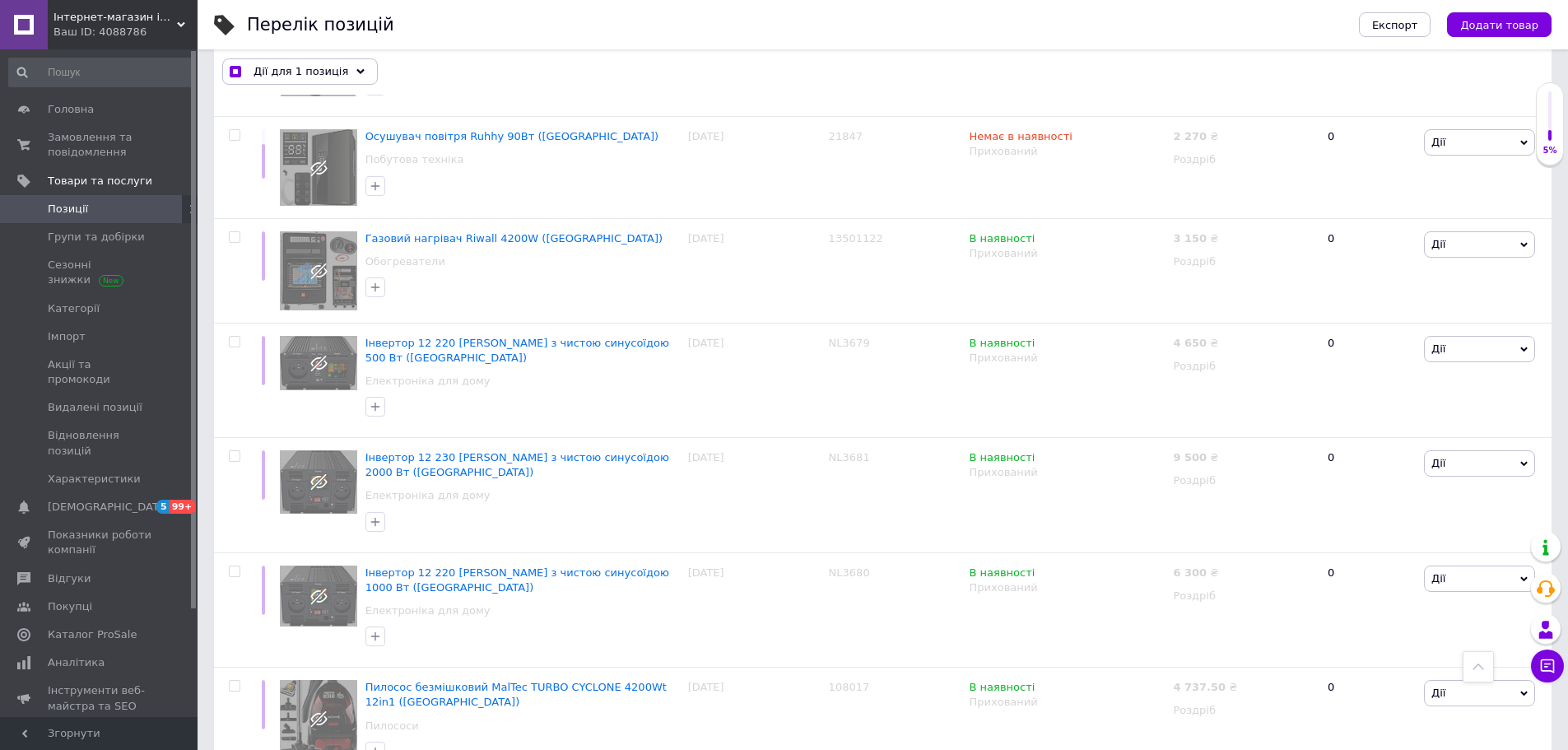
scroll to position [5936, 0]
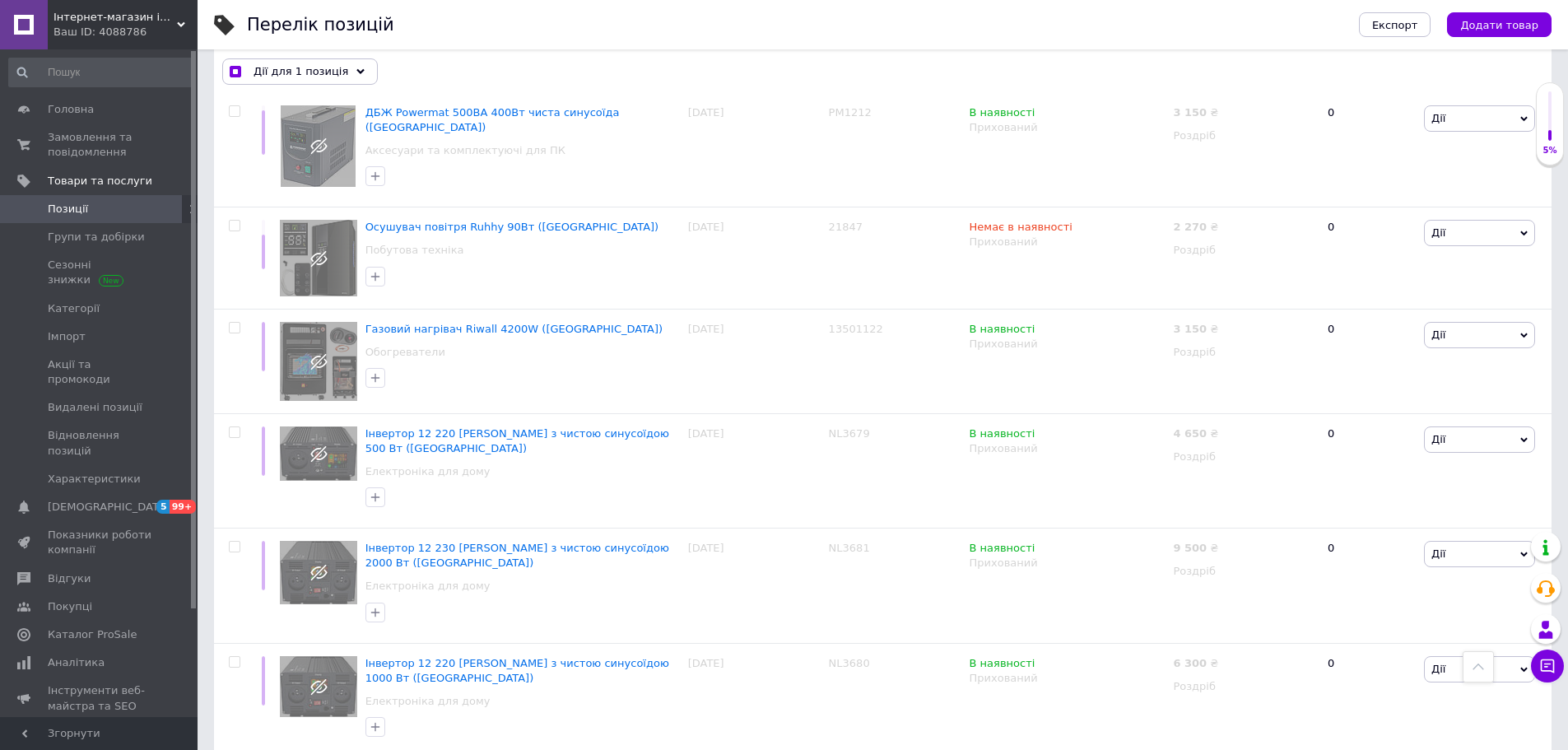
checkbox input "true"
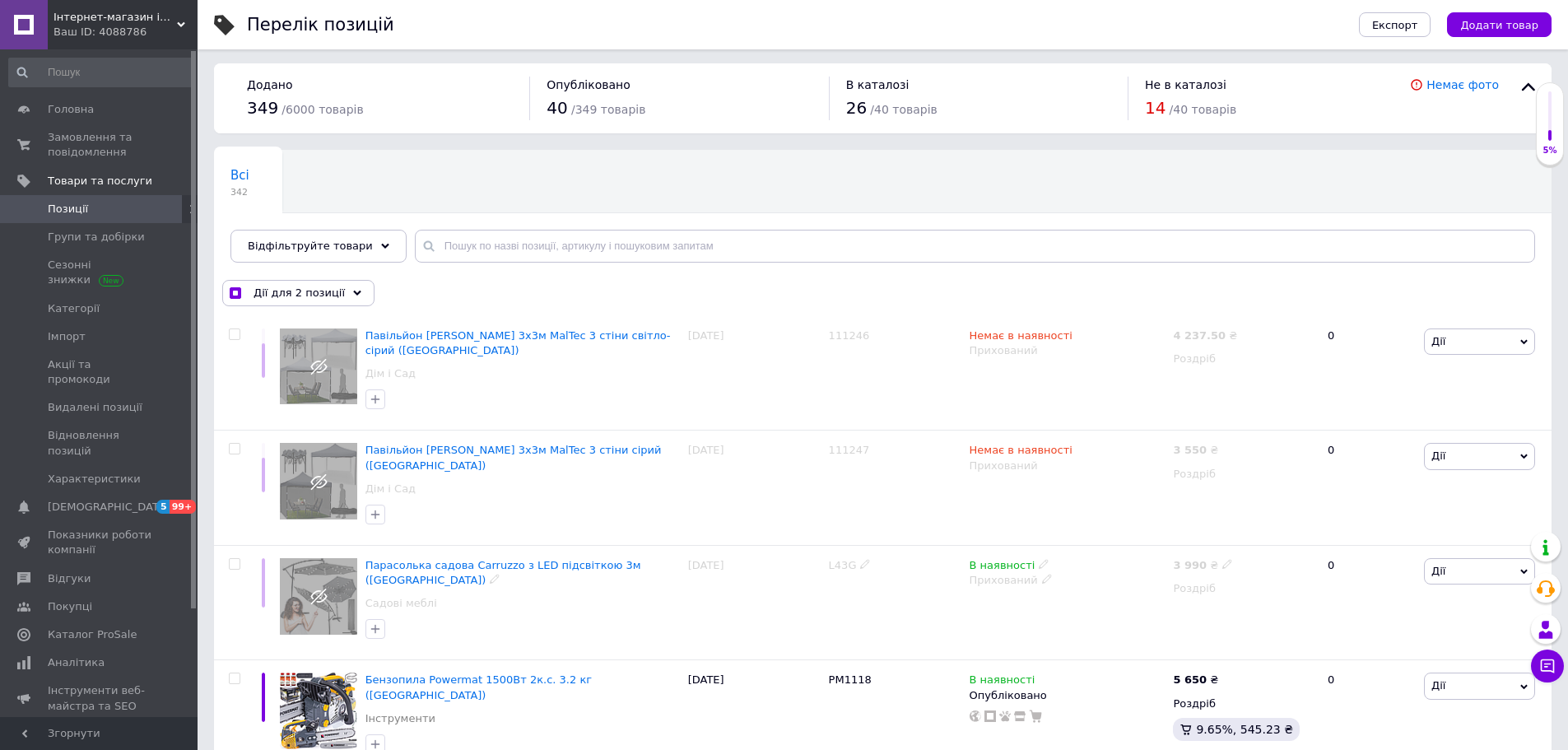
scroll to position [0, 0]
click at [305, 295] on span "Дії для 2 позиції" at bounding box center [298, 296] width 92 height 15
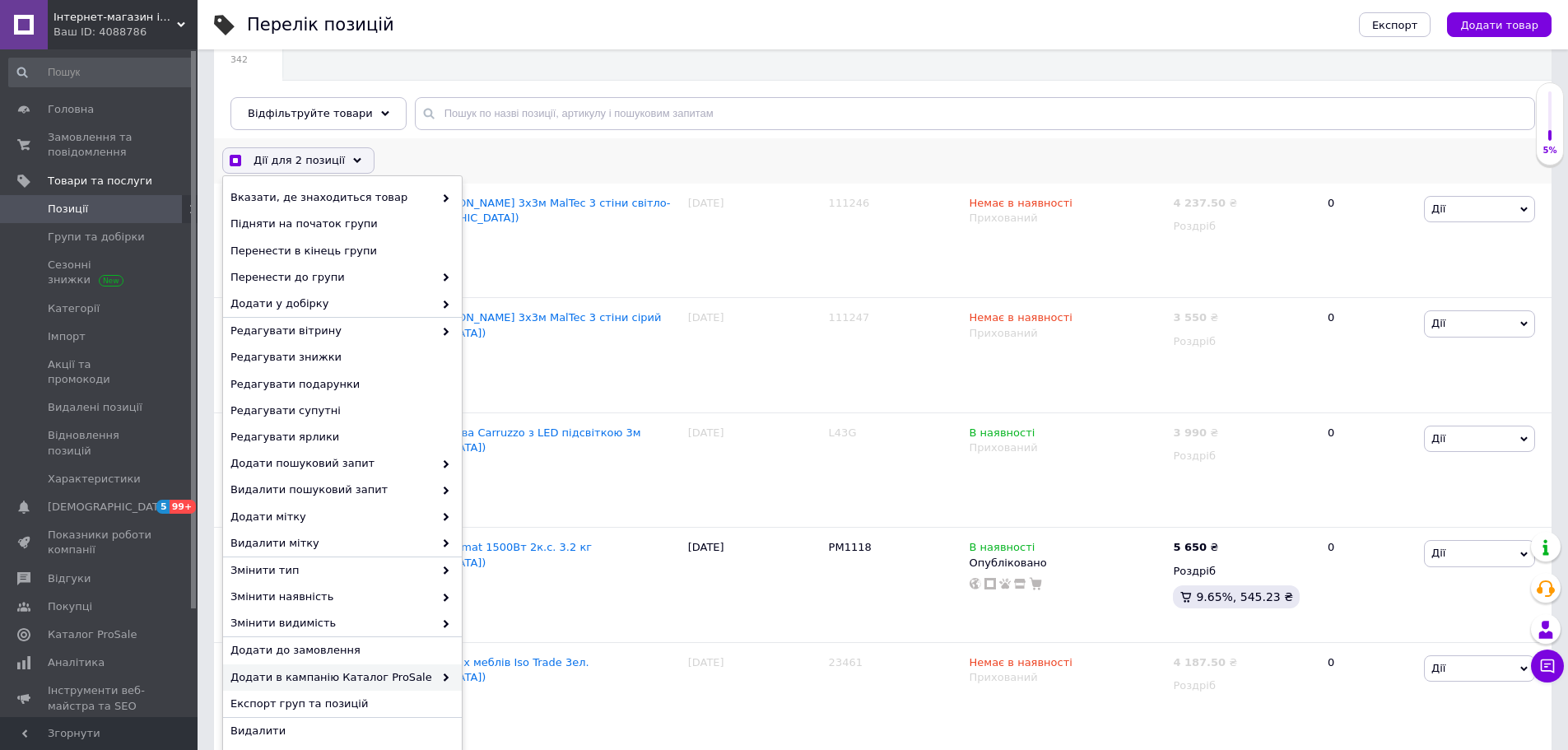
scroll to position [494, 0]
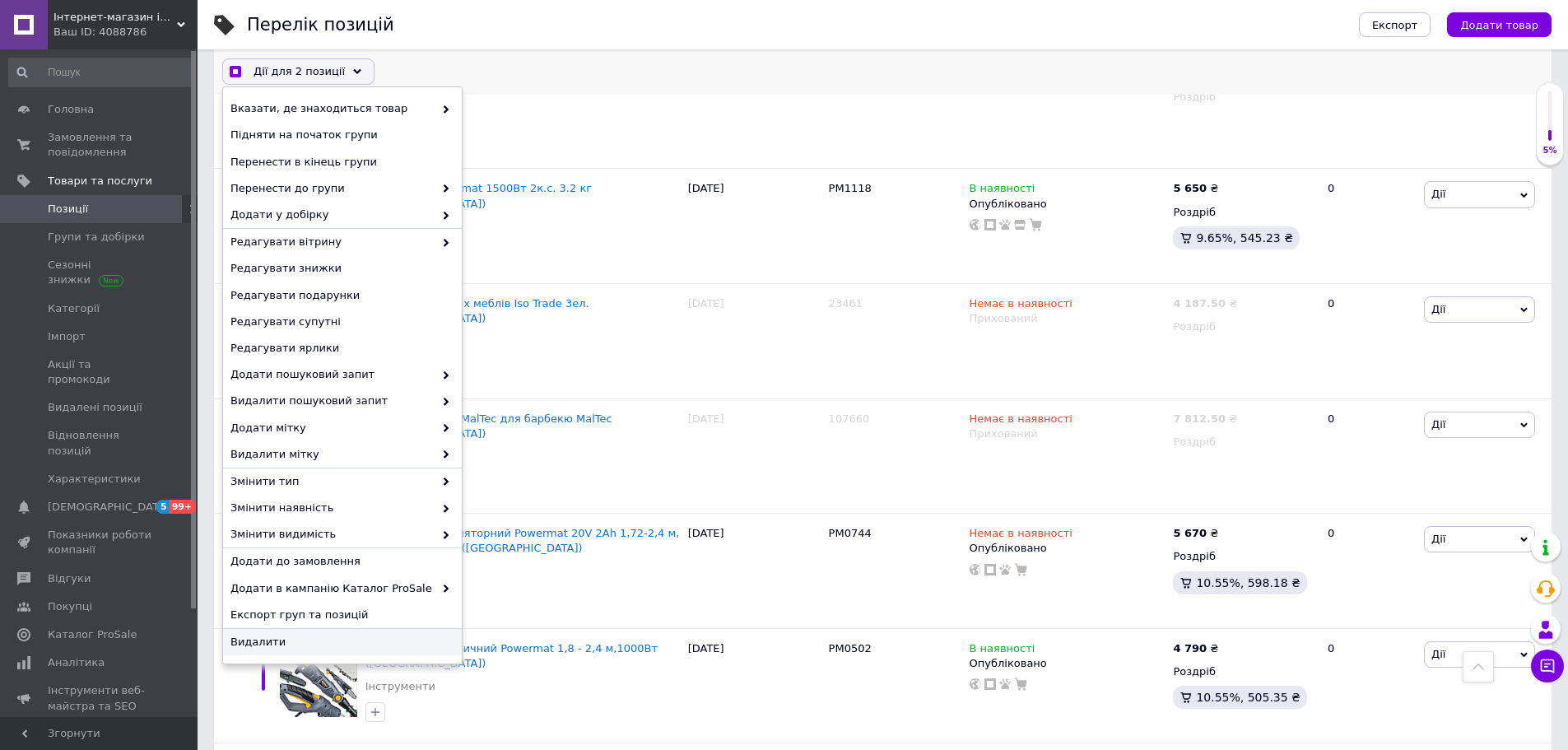
click at [271, 649] on span "Видалити" at bounding box center [340, 642] width 220 height 15
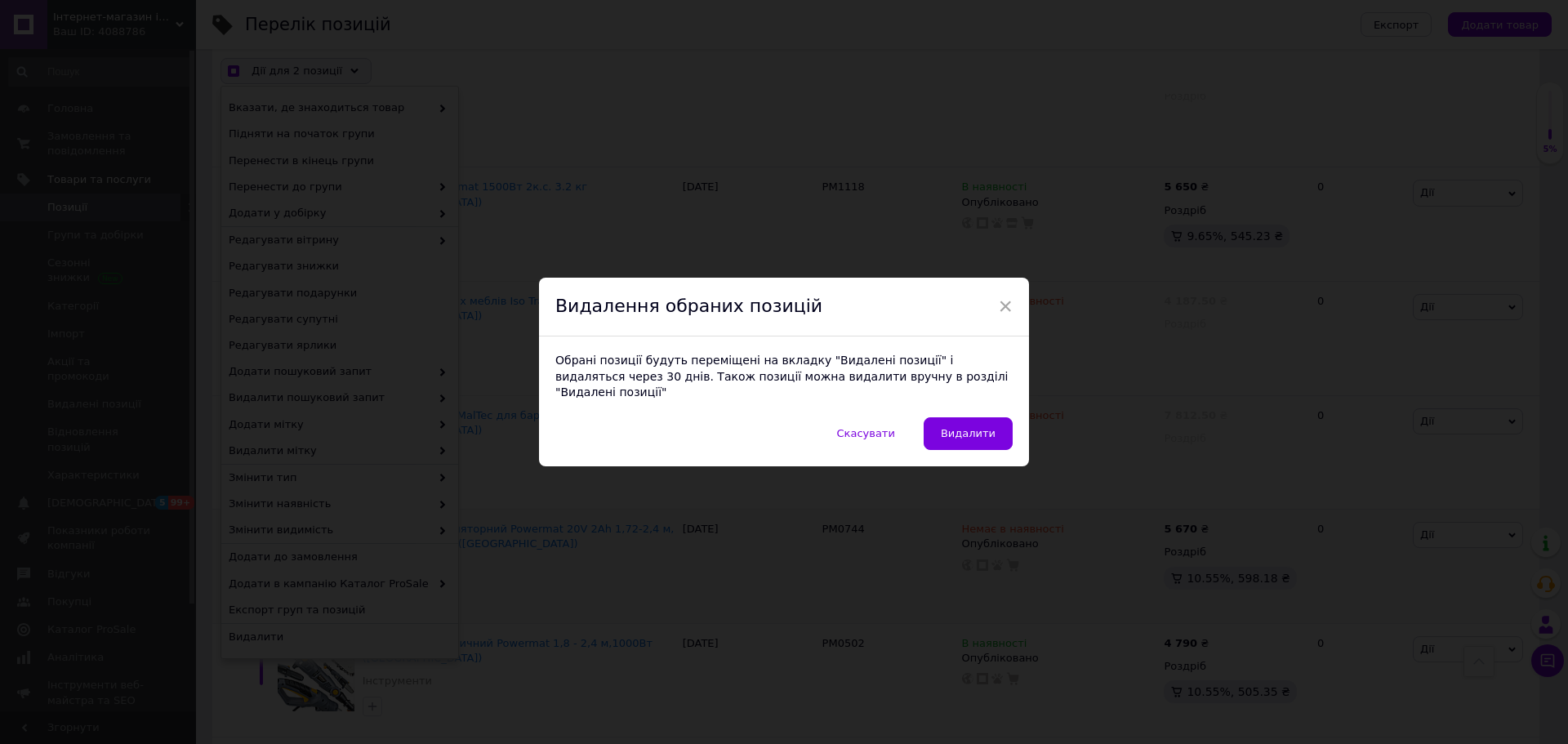
drag, startPoint x: 974, startPoint y: 428, endPoint x: 940, endPoint y: 458, distance: 45.3
click at [973, 428] on span "Видалити" at bounding box center [968, 433] width 54 height 12
checkbox input "true"
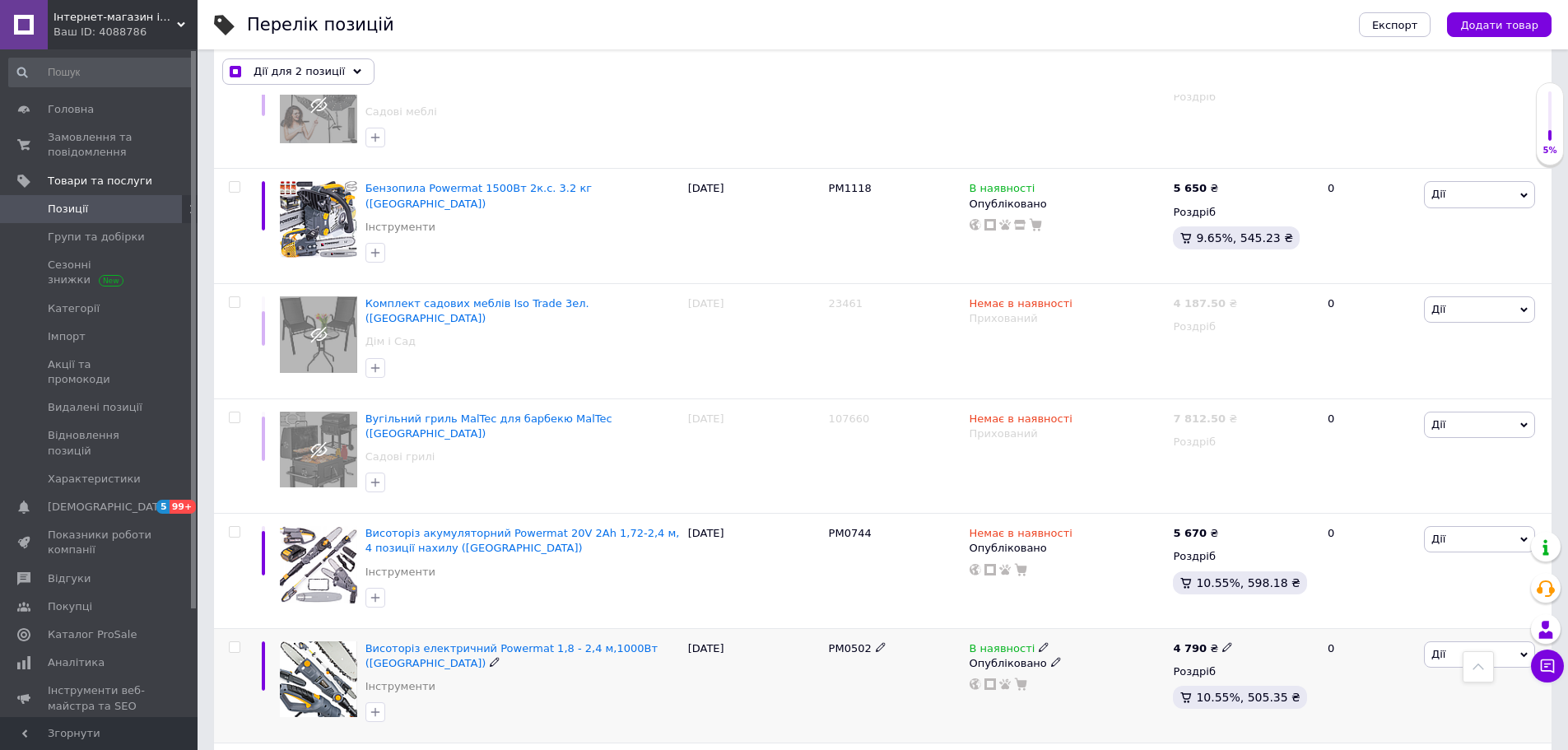
checkbox input "false"
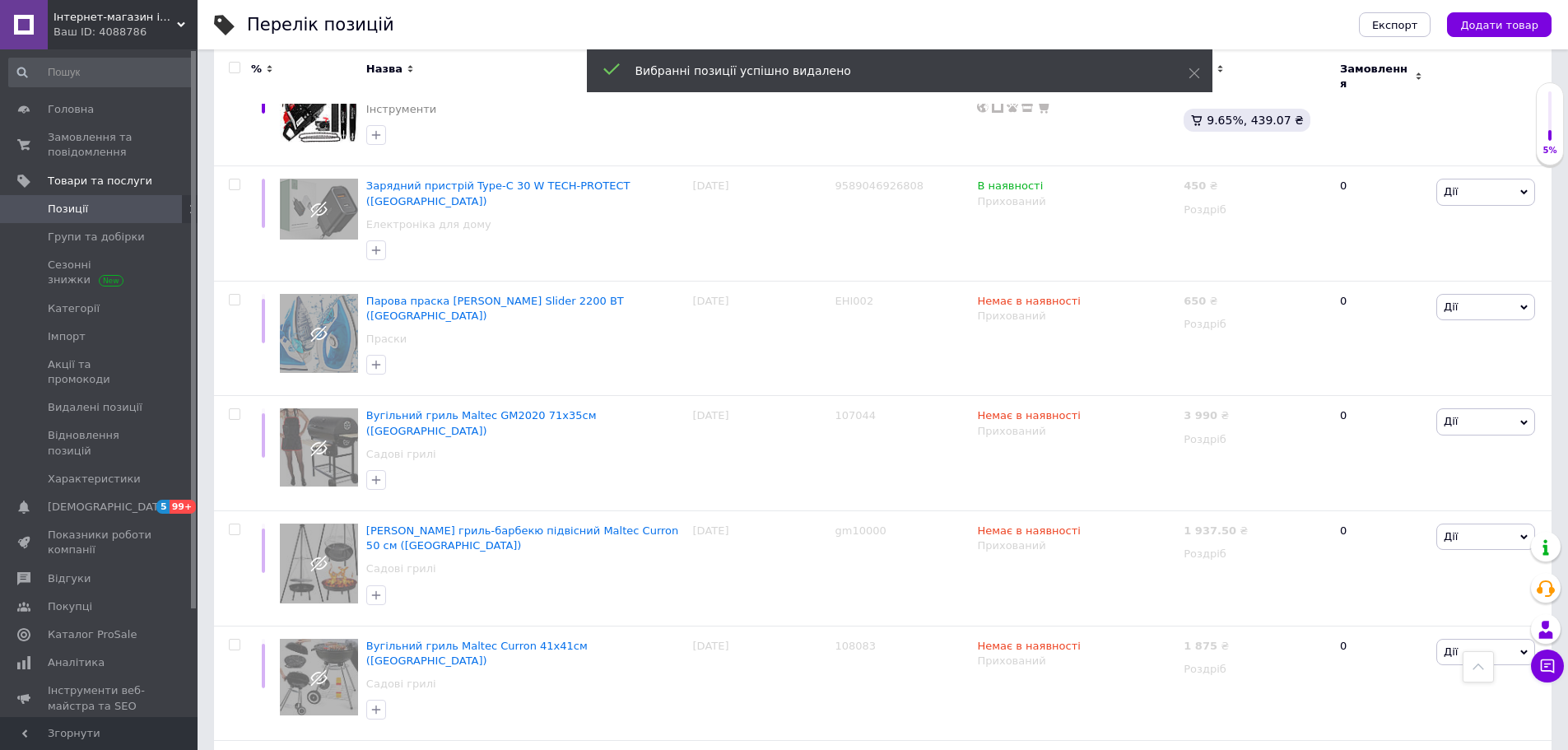
scroll to position [10139, 0]
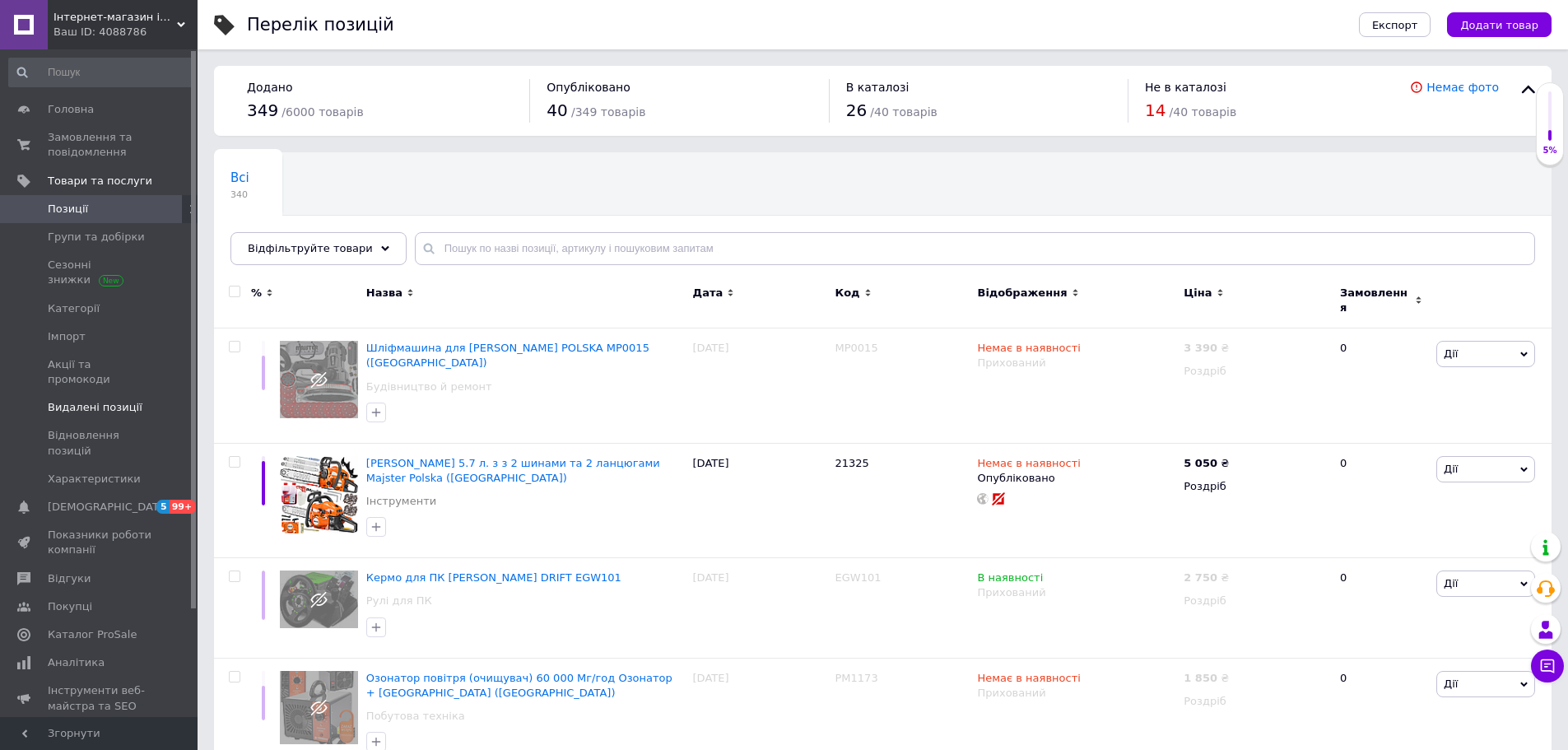
click at [104, 400] on span "Видалені позиції" at bounding box center [95, 407] width 94 height 15
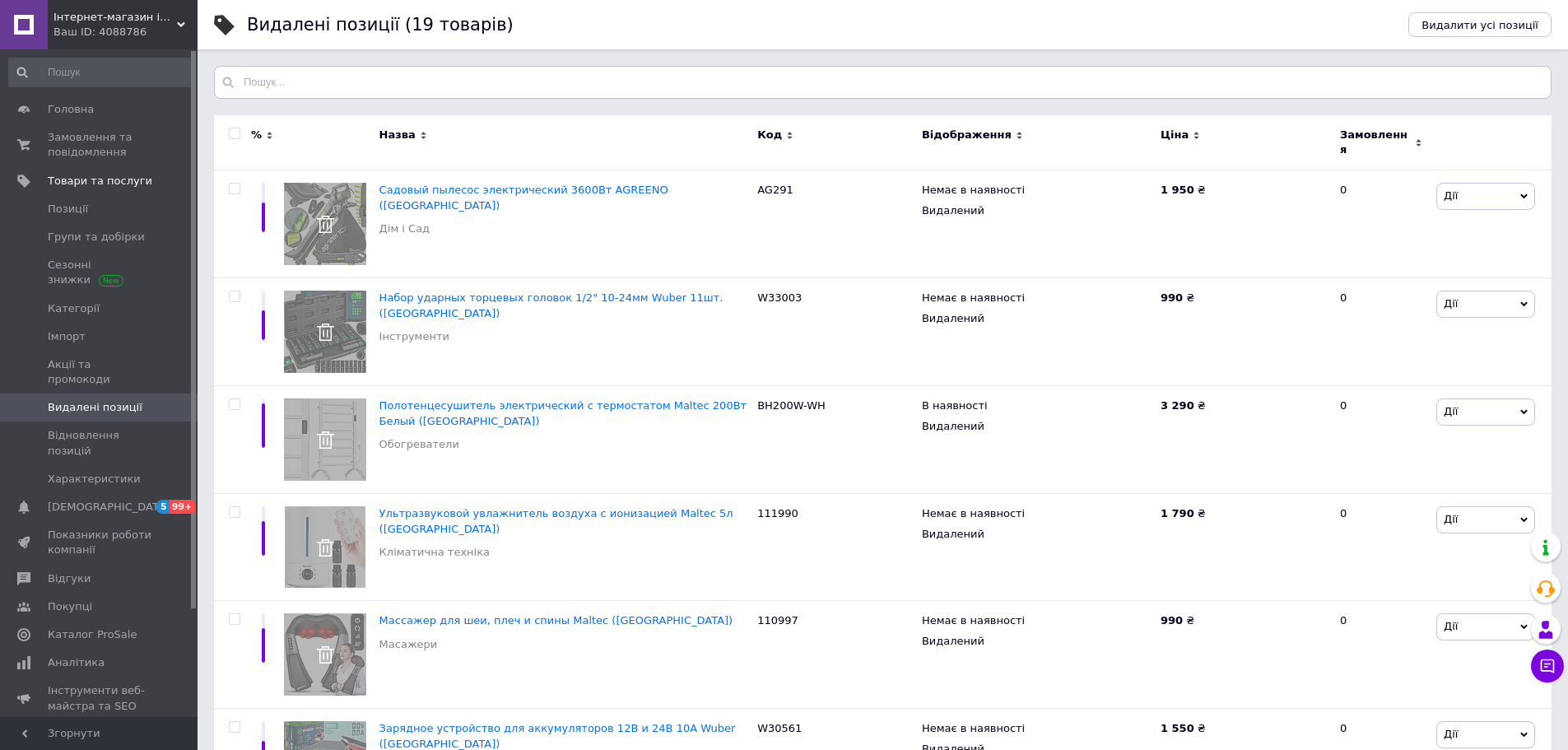
click at [234, 132] on input "checkbox" at bounding box center [233, 133] width 10 height 10
checkbox input "true"
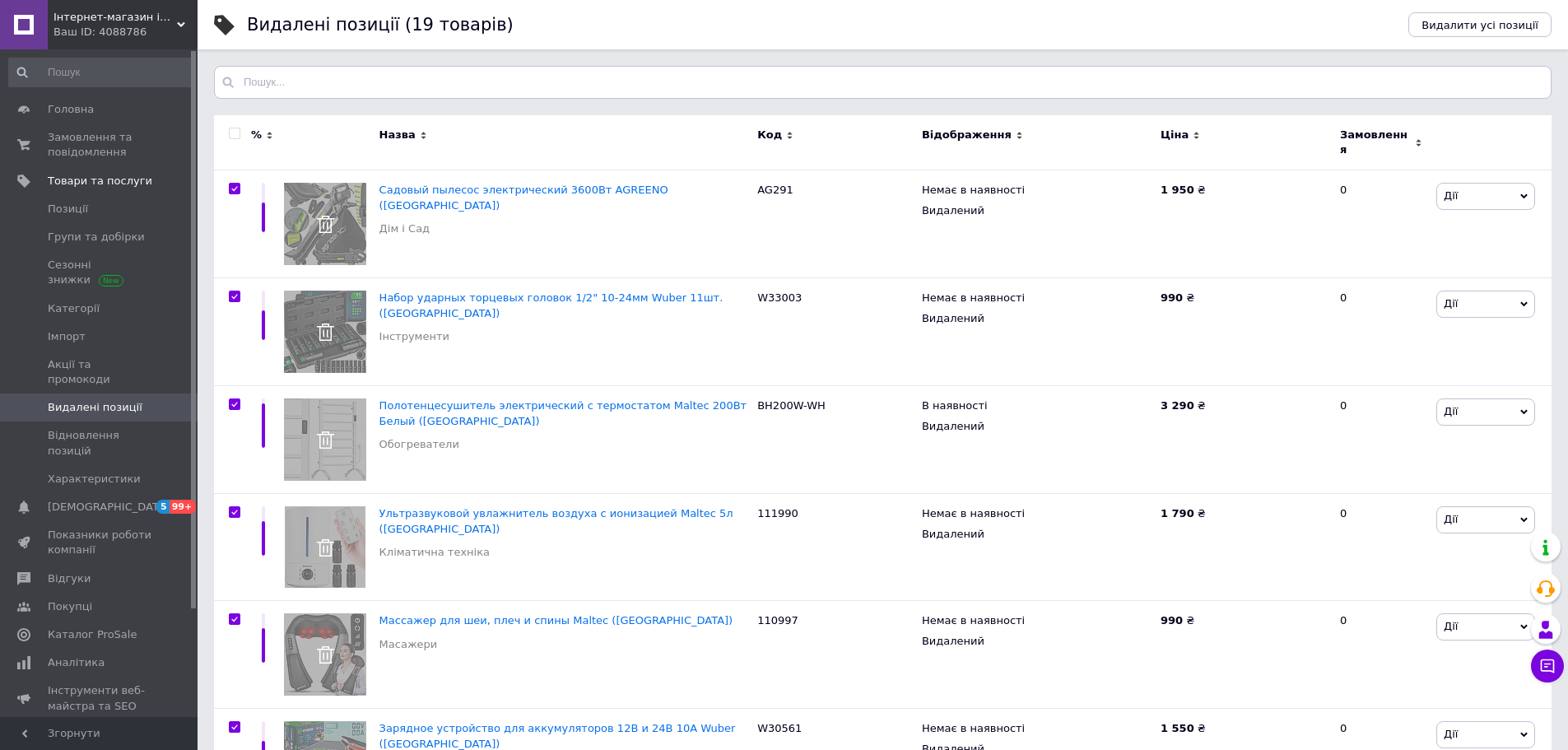
checkbox input "true"
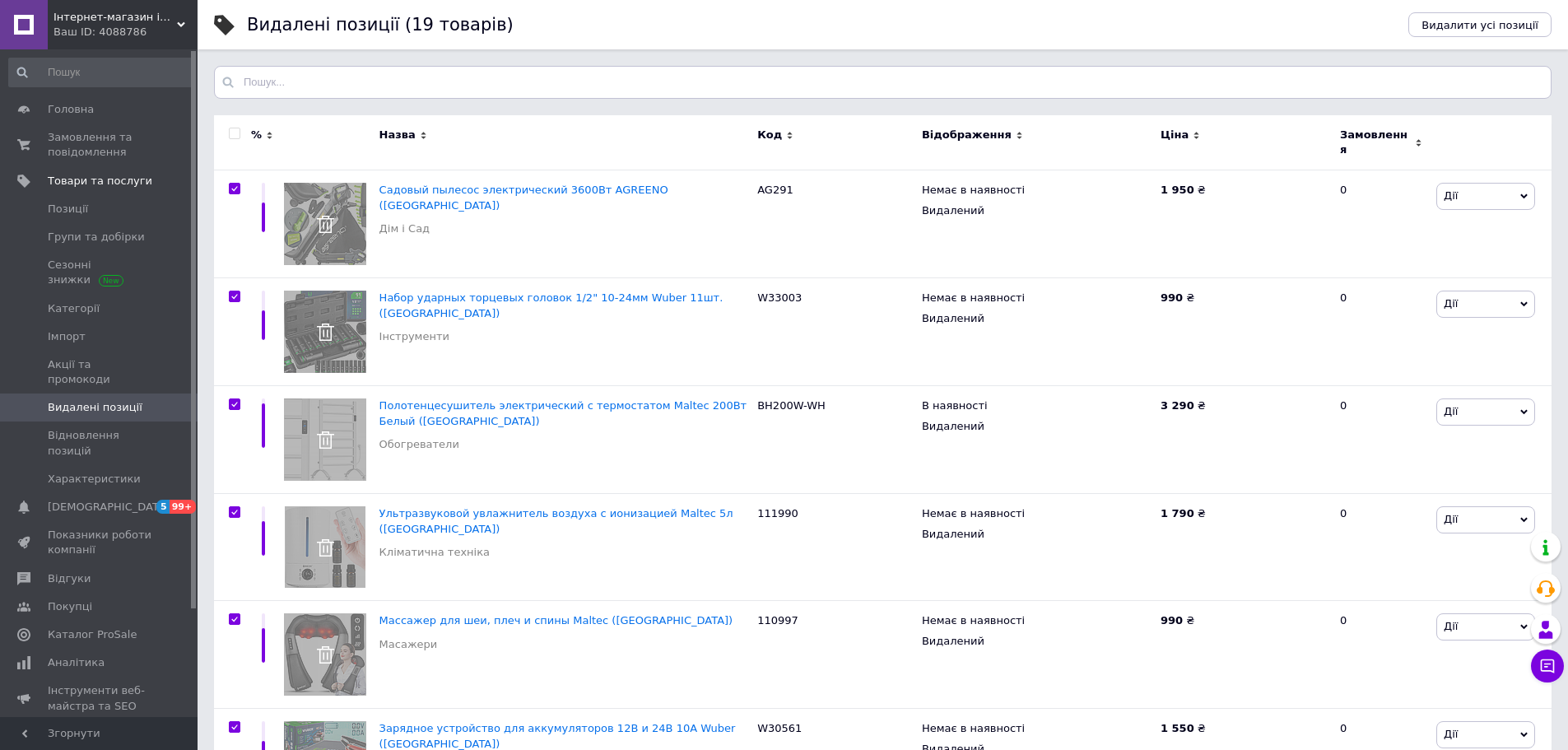
checkbox input "true"
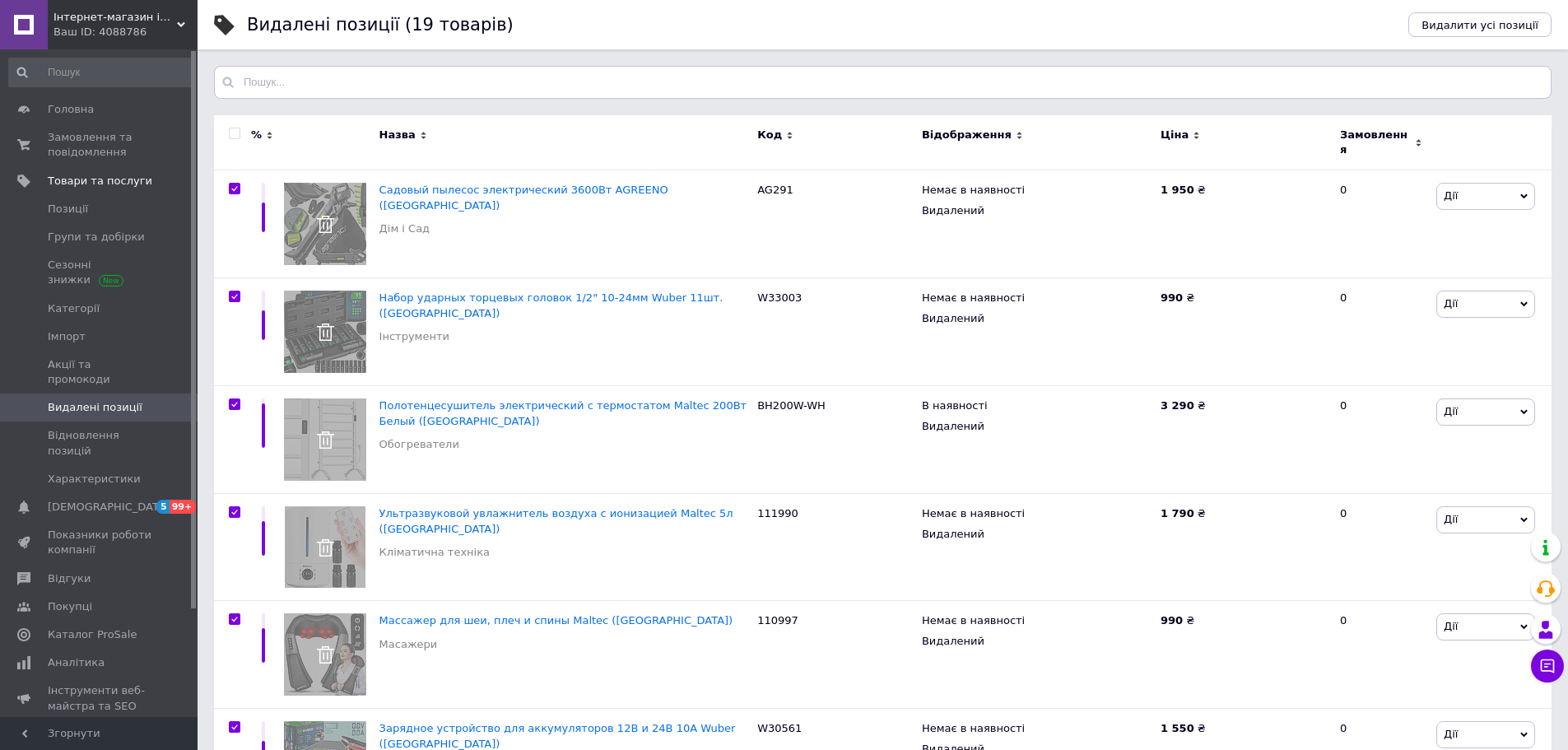
checkbox input "true"
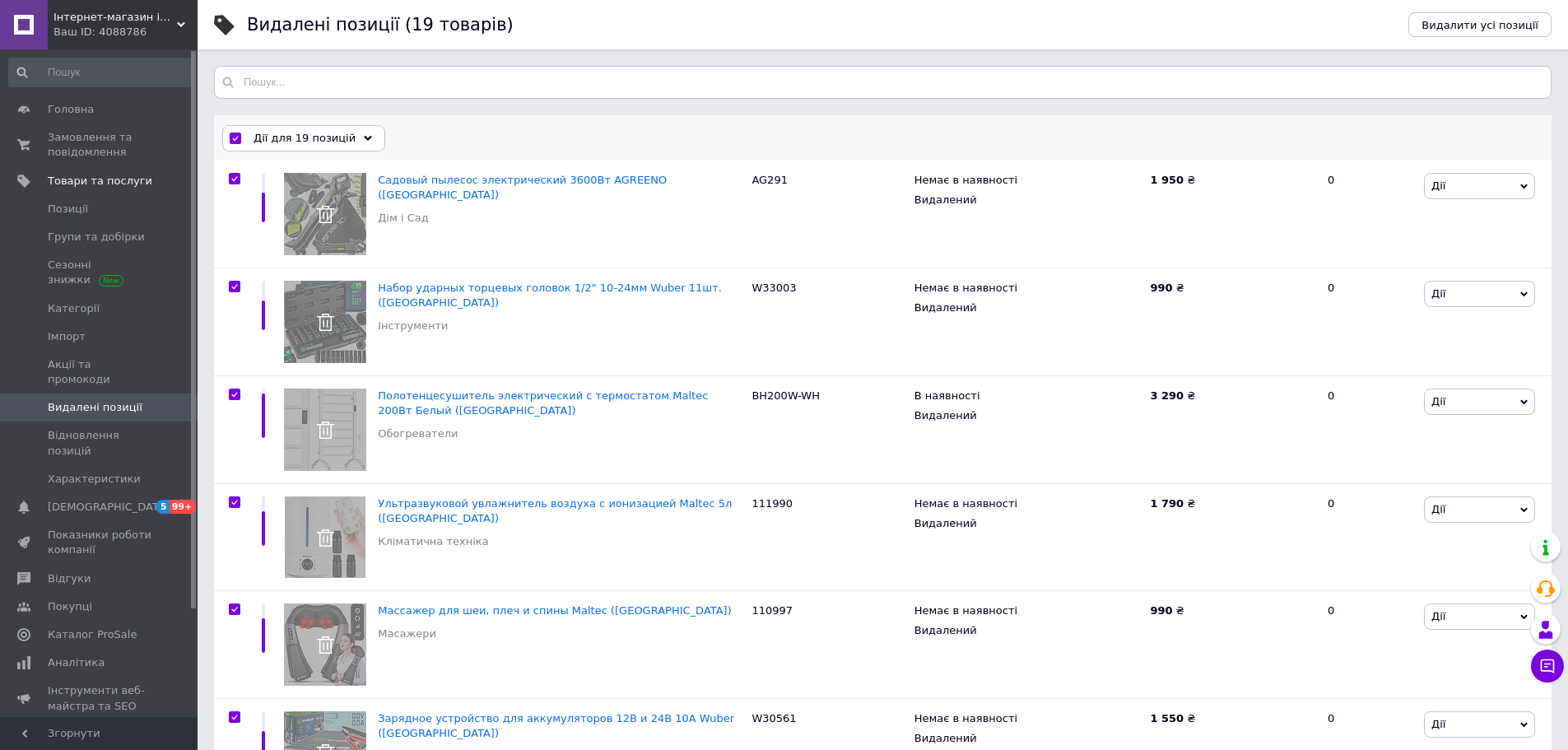
click at [329, 150] on div "Дії для 19 позицій" at bounding box center [303, 138] width 163 height 26
click at [310, 201] on span "Видалити позиції" at bounding box center [340, 202] width 220 height 15
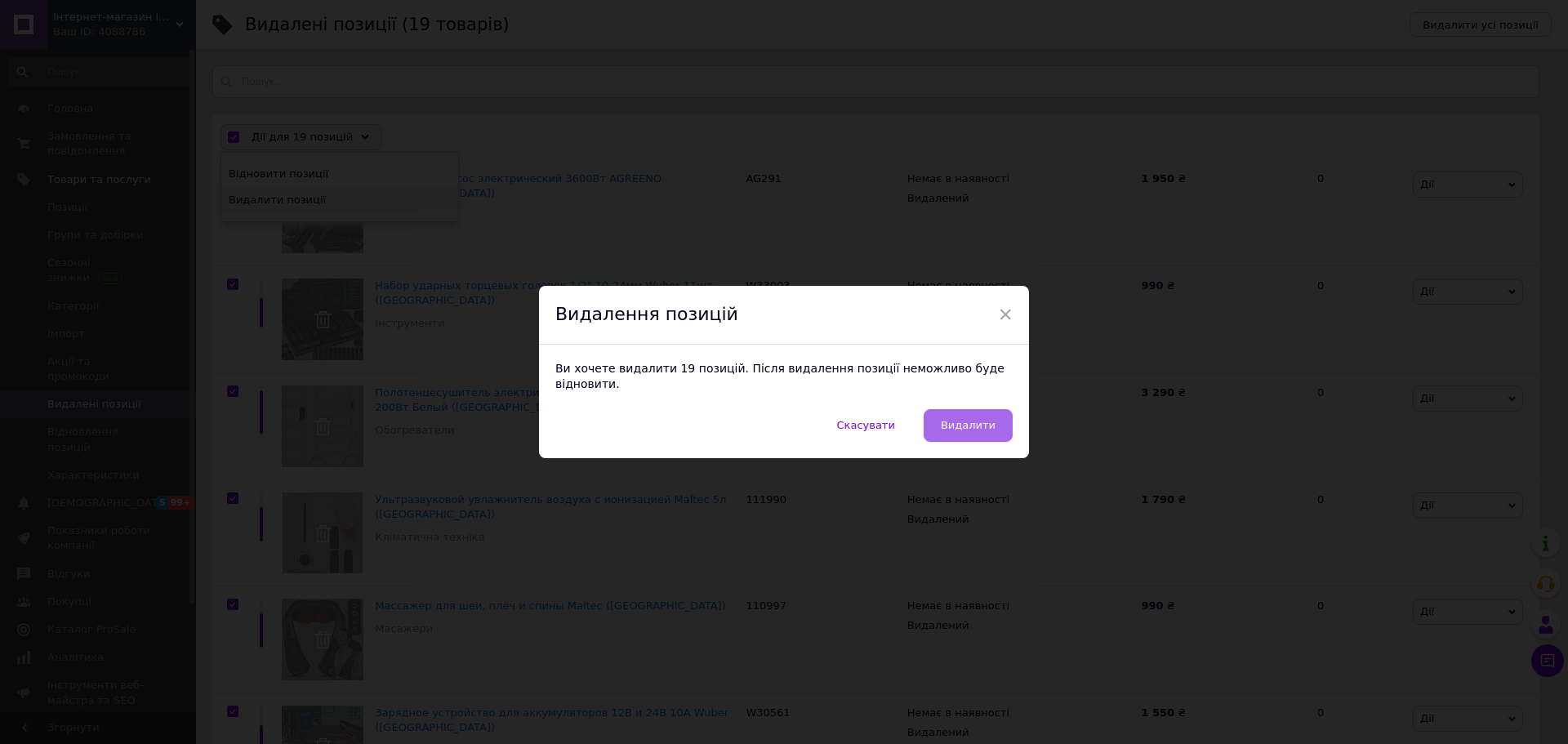
click at [978, 423] on span "Видалити" at bounding box center [968, 424] width 54 height 12
checkbox input "false"
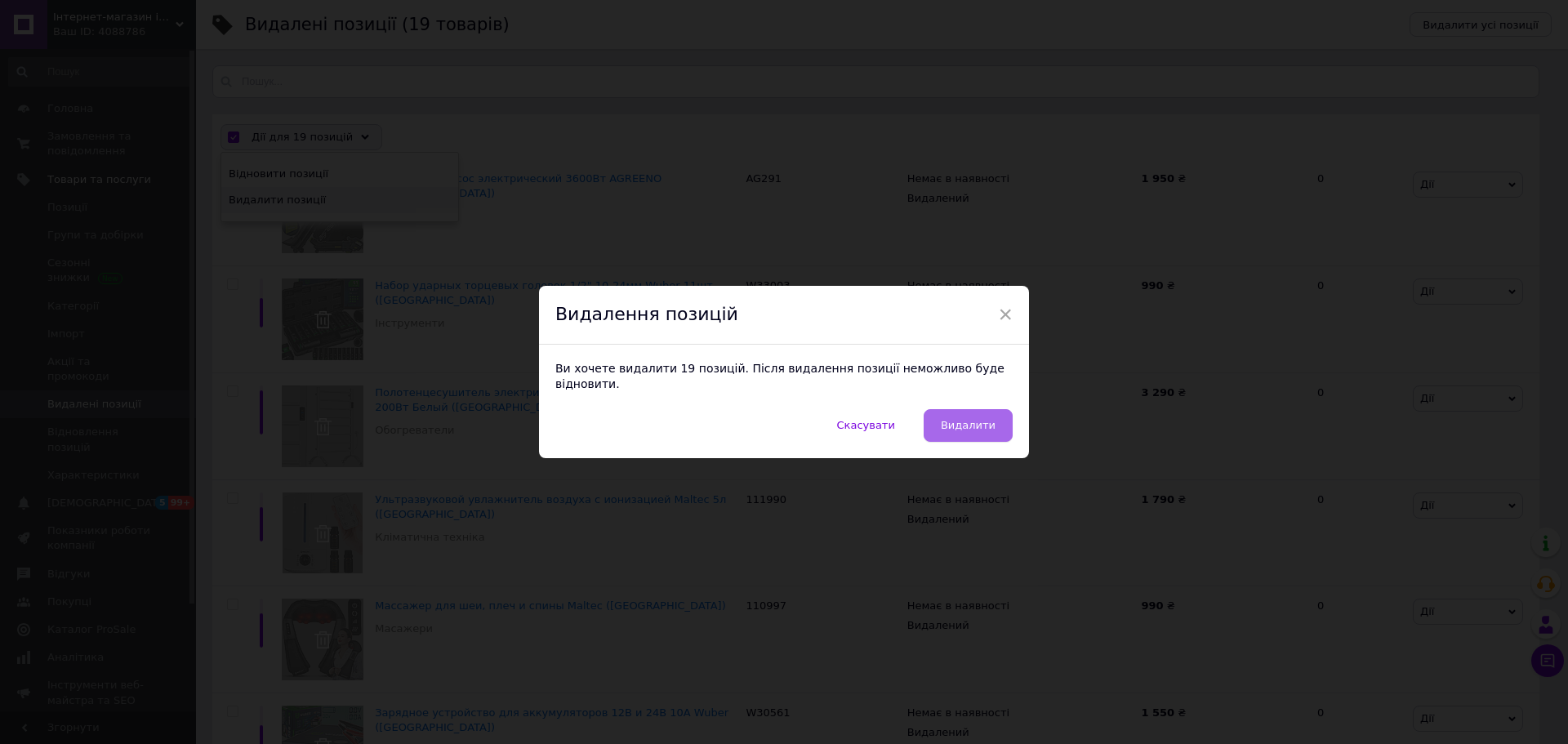
checkbox input "false"
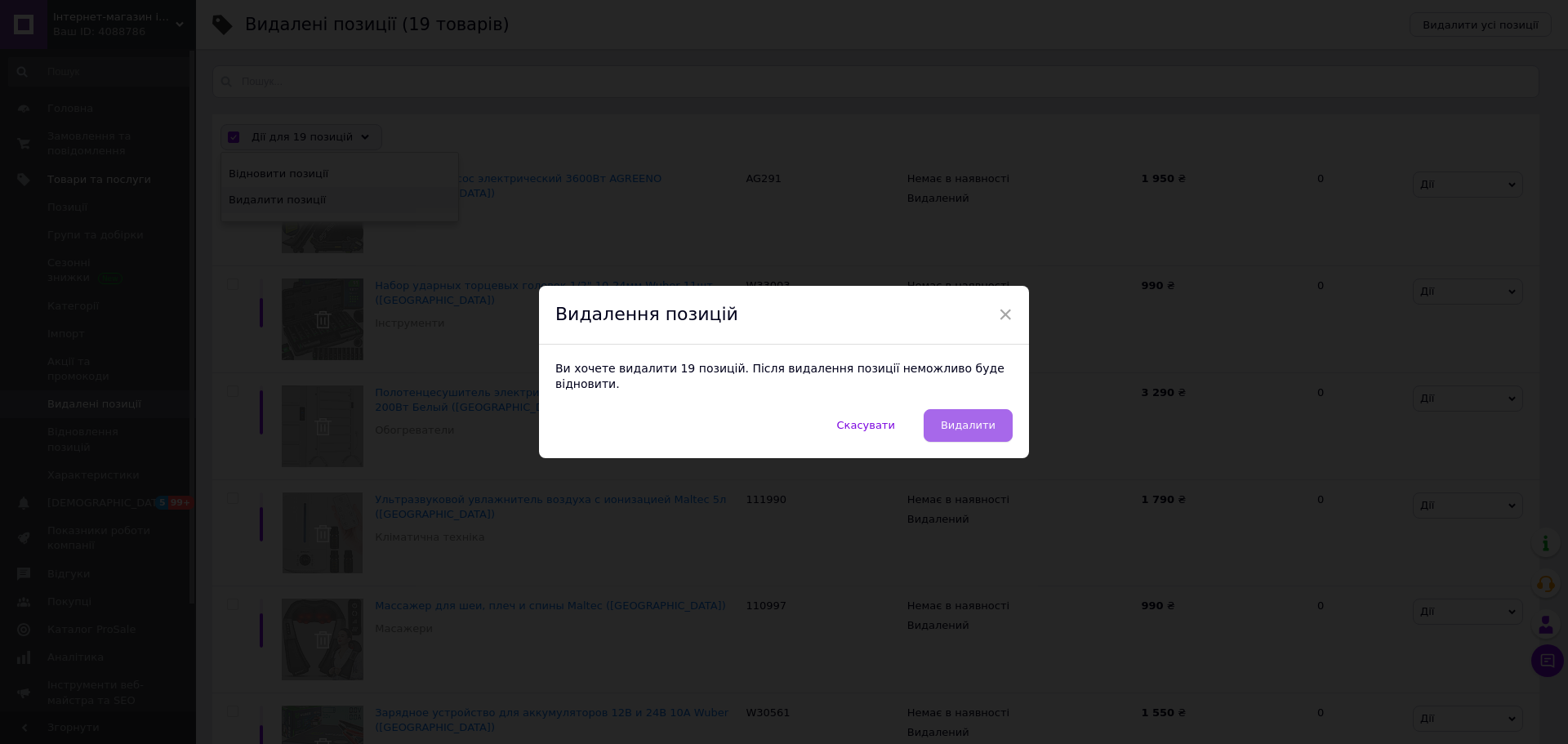
checkbox input "false"
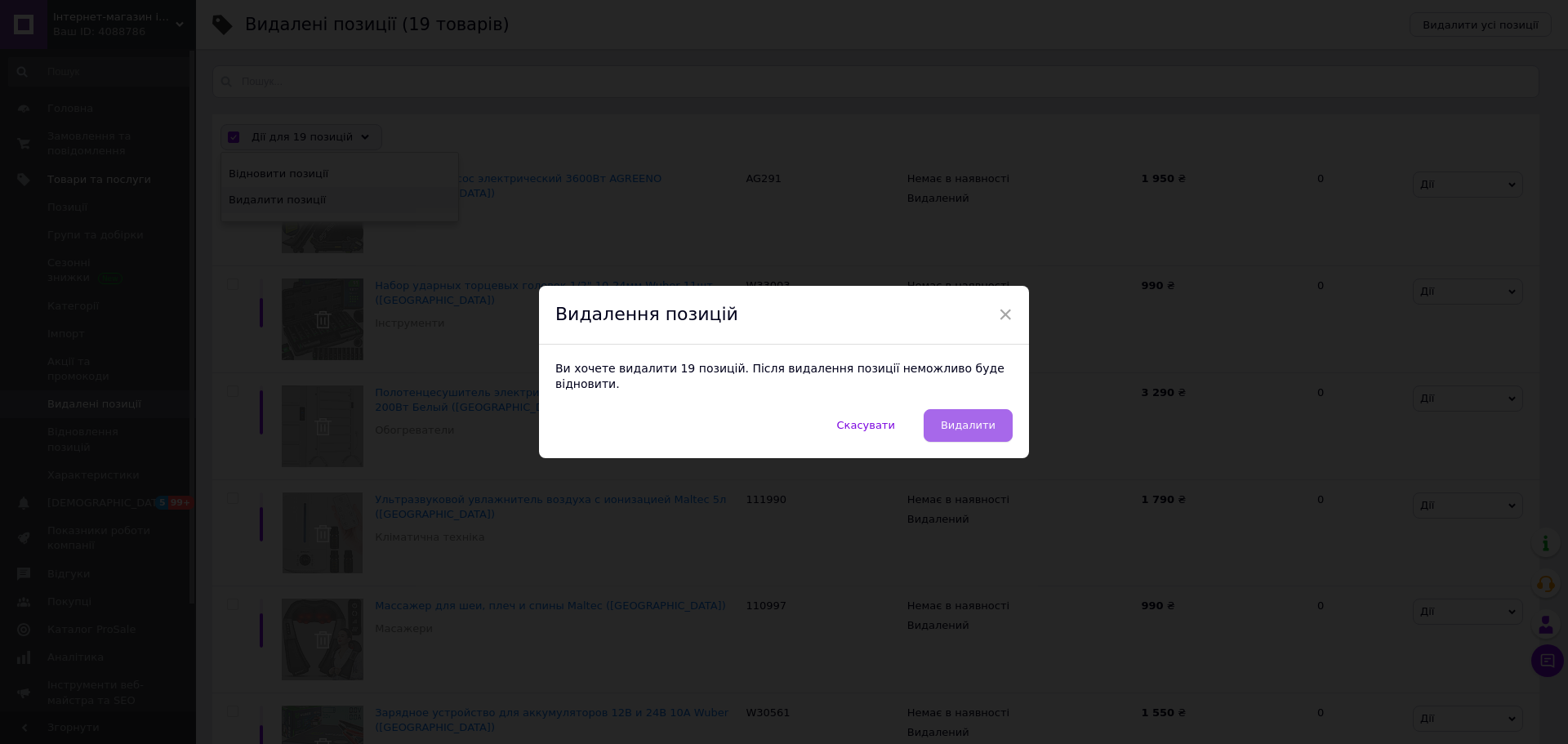
checkbox input "false"
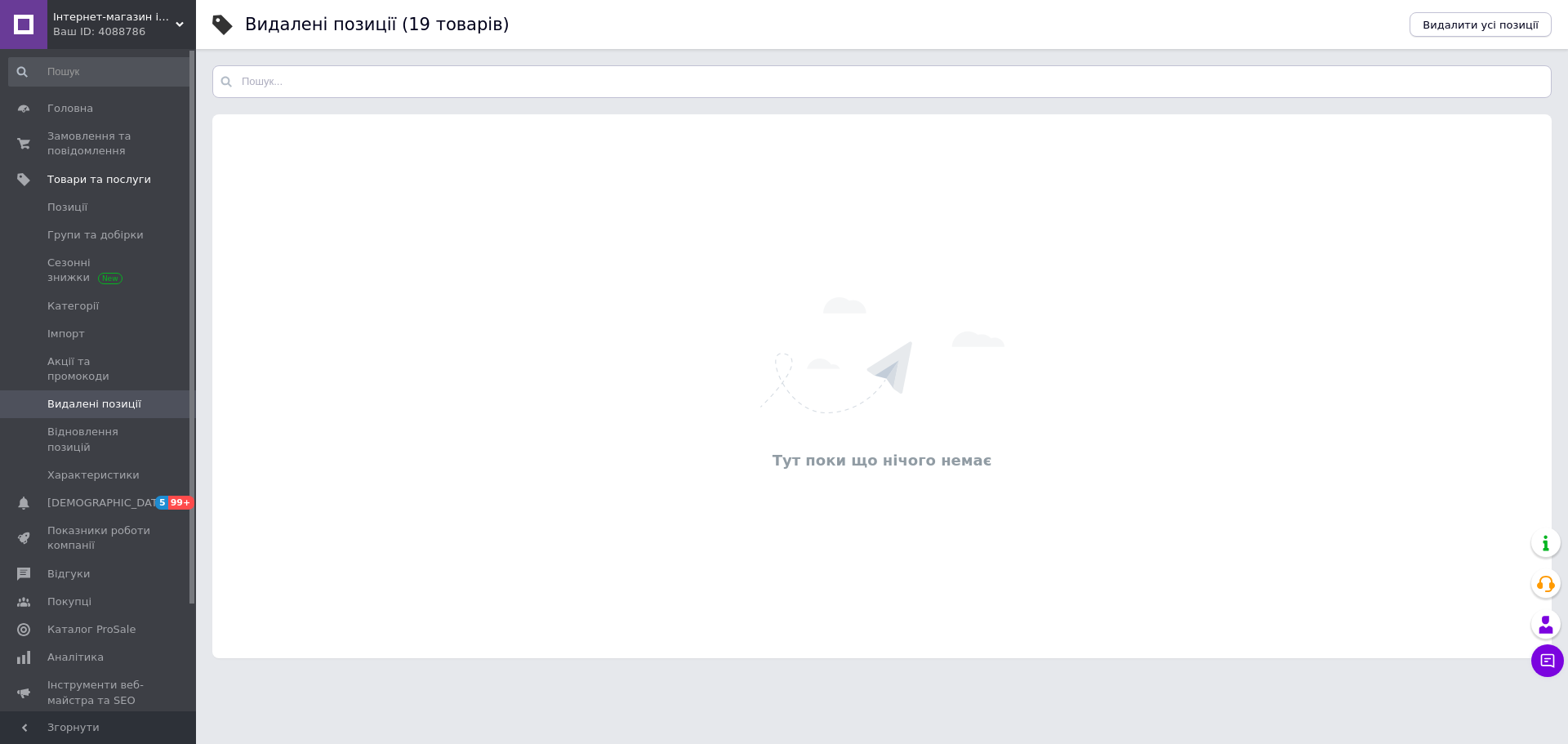
click at [1490, 28] on span "Видалити усі позиції" at bounding box center [1481, 24] width 116 height 12
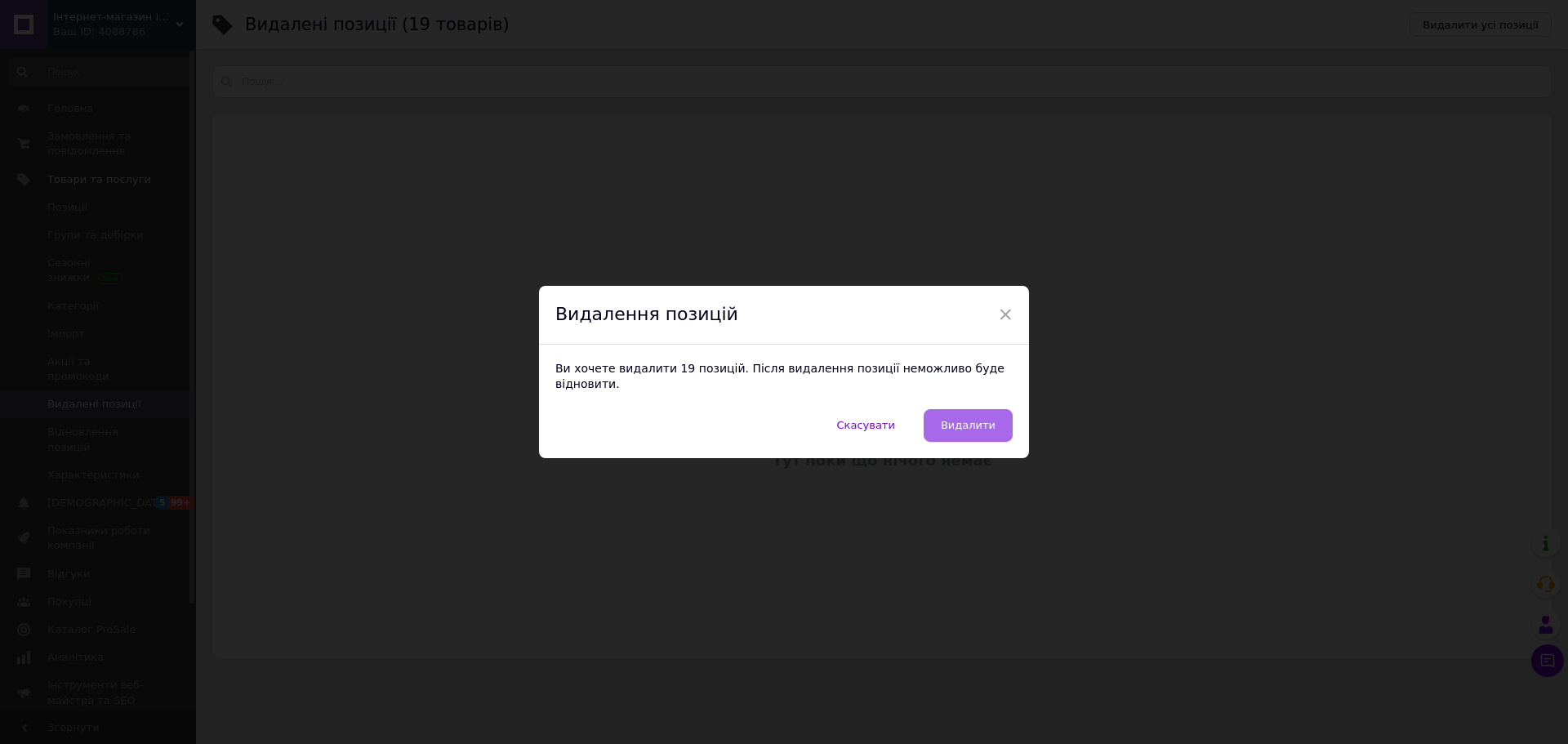
click at [968, 419] on span "Видалити" at bounding box center [968, 424] width 54 height 12
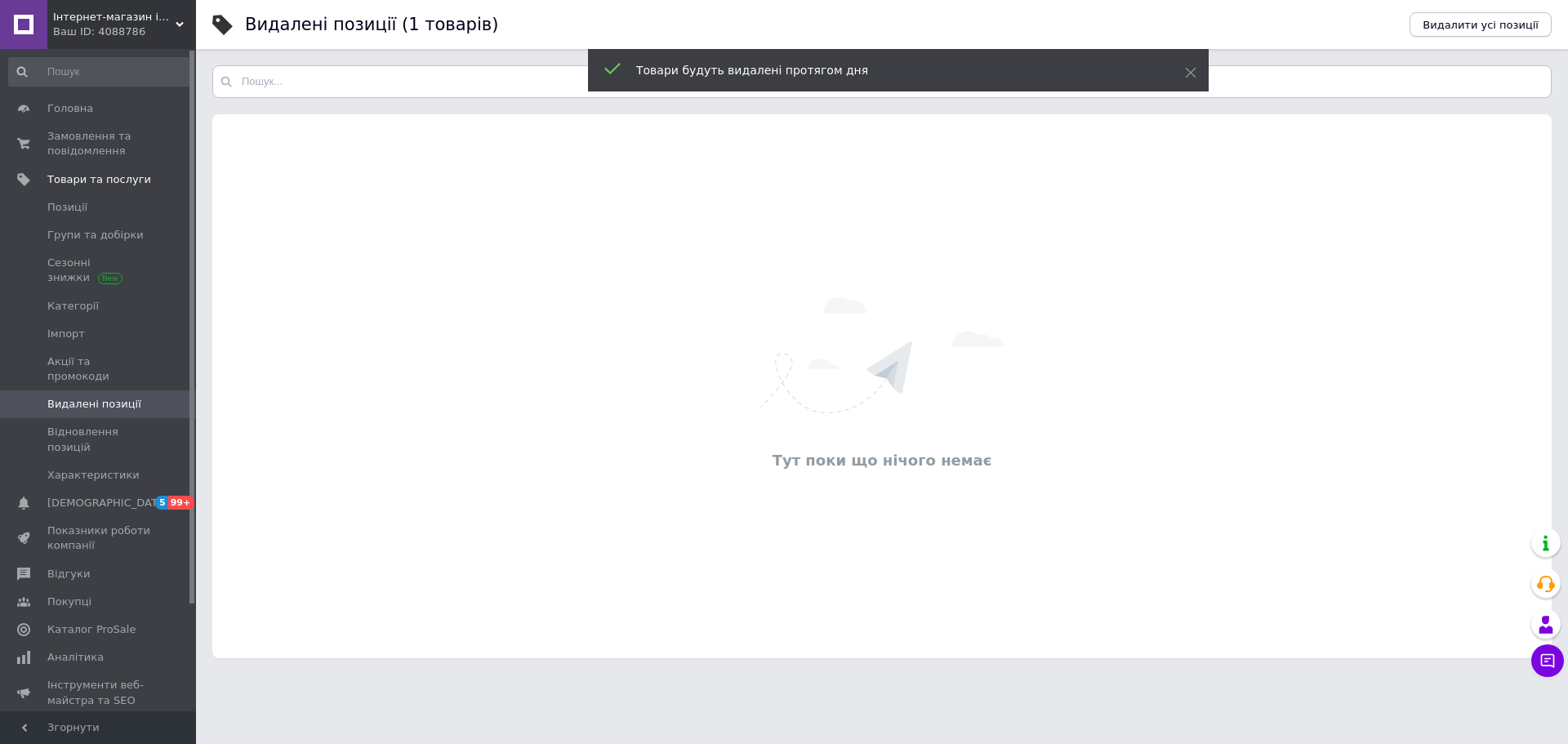
click at [1479, 29] on span "Видалити усі позиції" at bounding box center [1481, 24] width 116 height 12
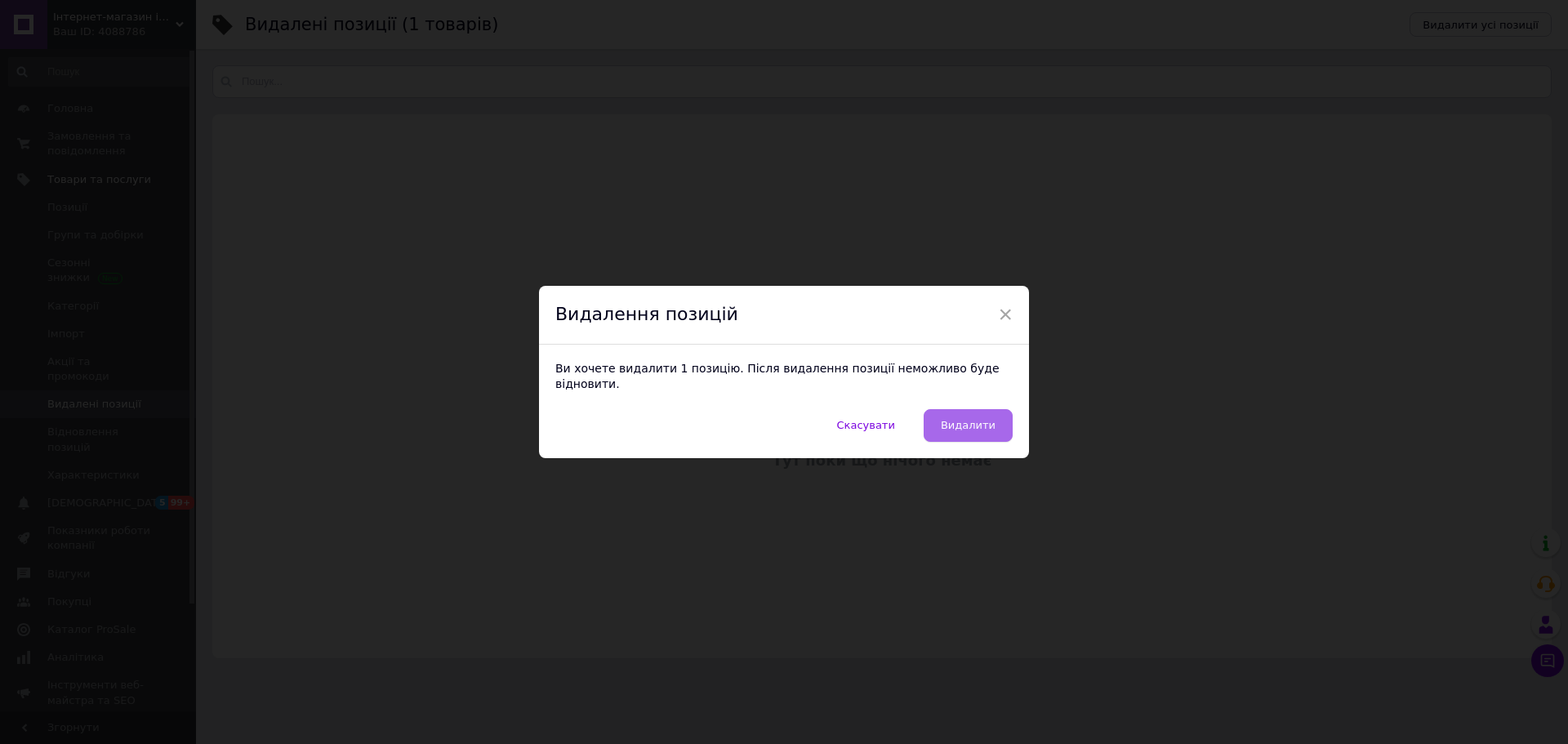
click at [977, 419] on span "Видалити" at bounding box center [968, 424] width 54 height 12
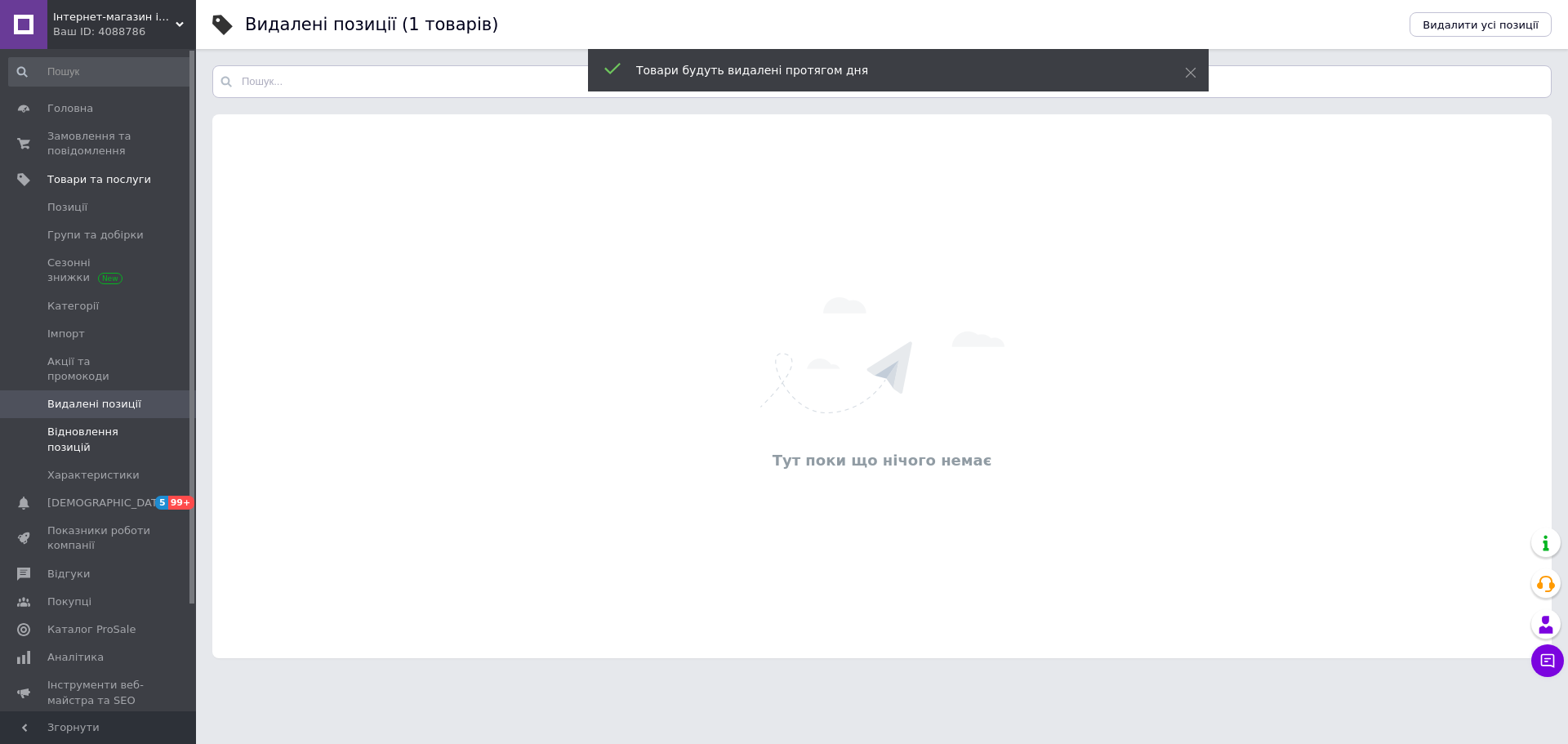
click at [120, 428] on link "Відновлення позицій" at bounding box center [100, 439] width 201 height 42
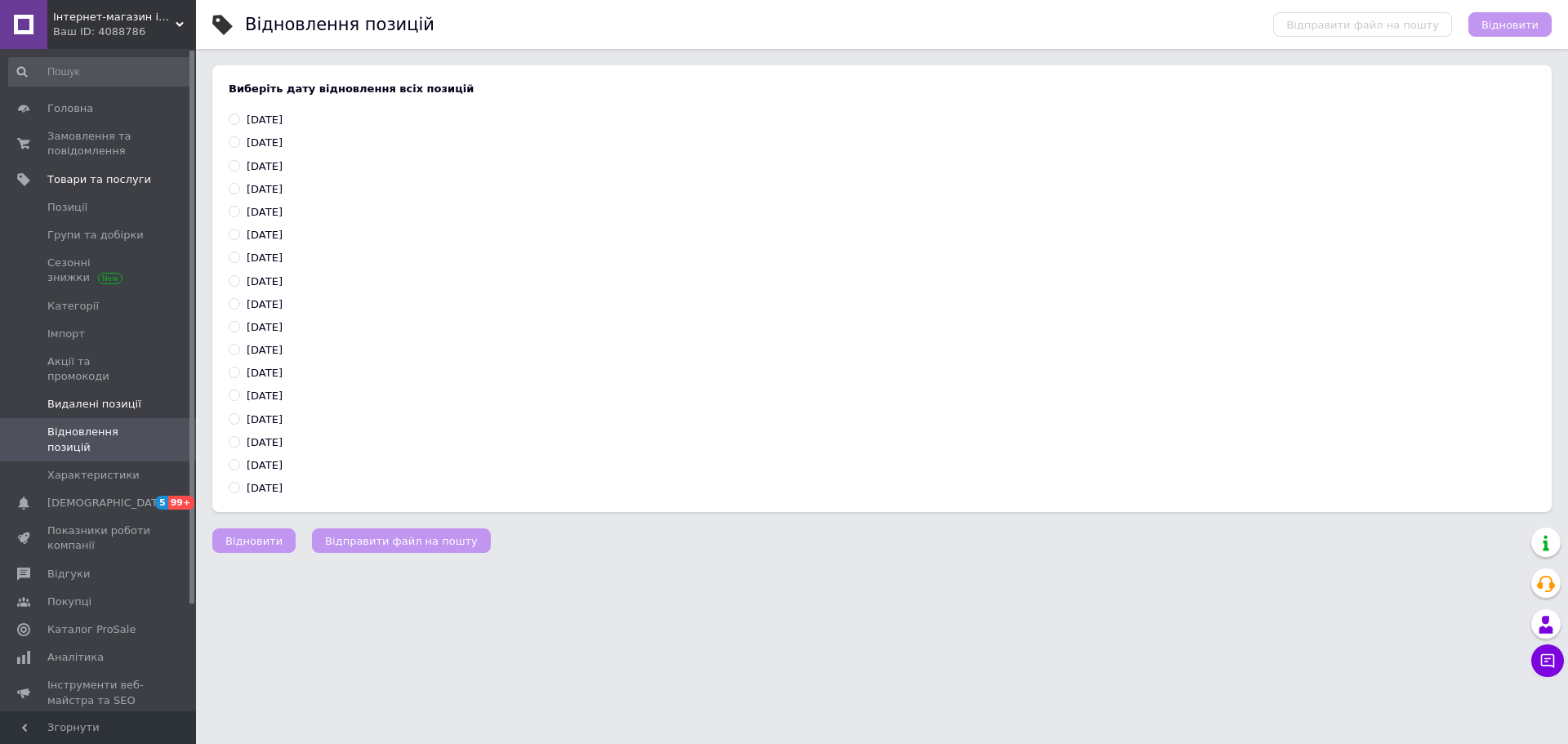
click at [118, 396] on span "Видалені позиції" at bounding box center [95, 404] width 94 height 15
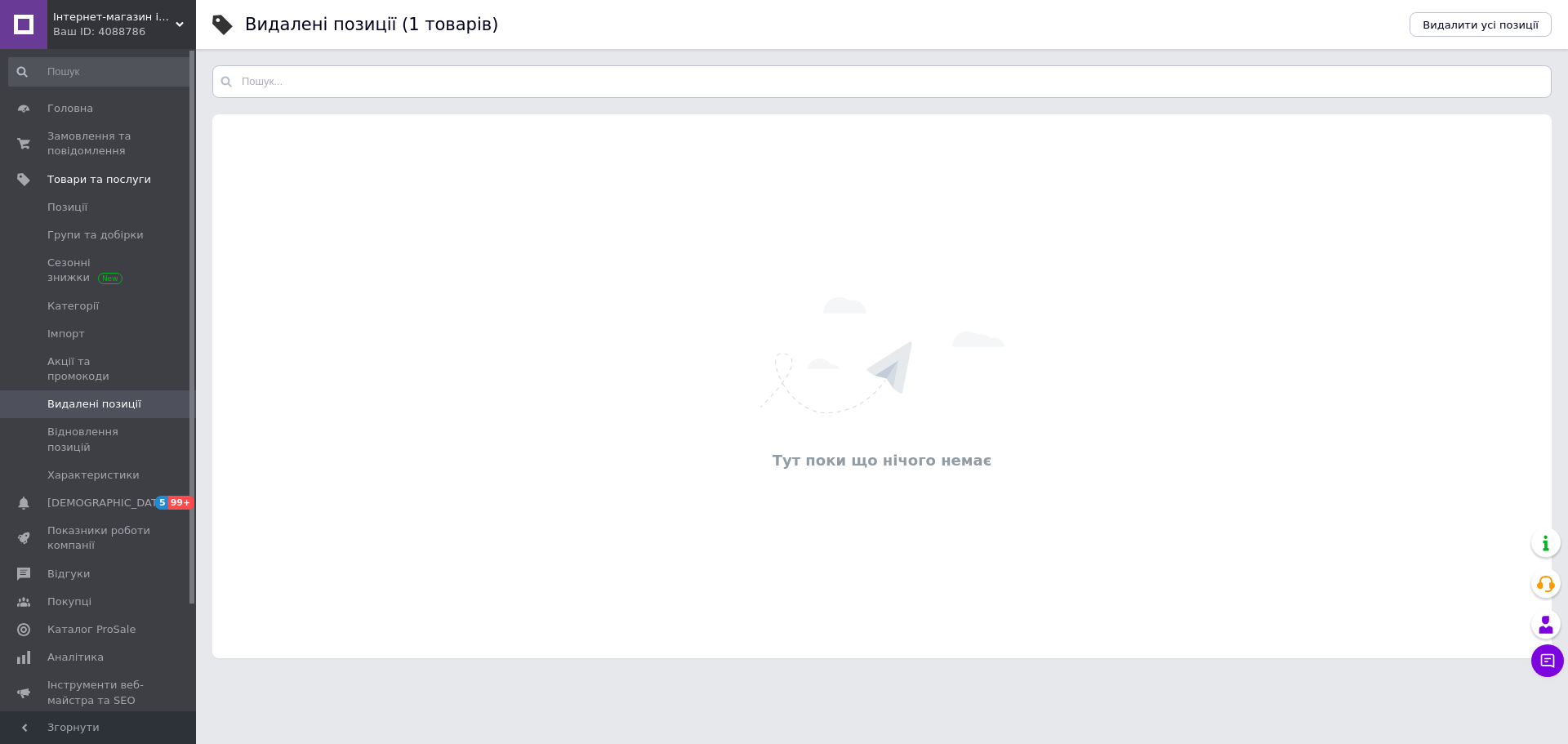
click at [437, 36] on div "Видалені позиції (1 товарів)" at bounding box center [811, 24] width 1132 height 49
